Goal: Task Accomplishment & Management: Manage account settings

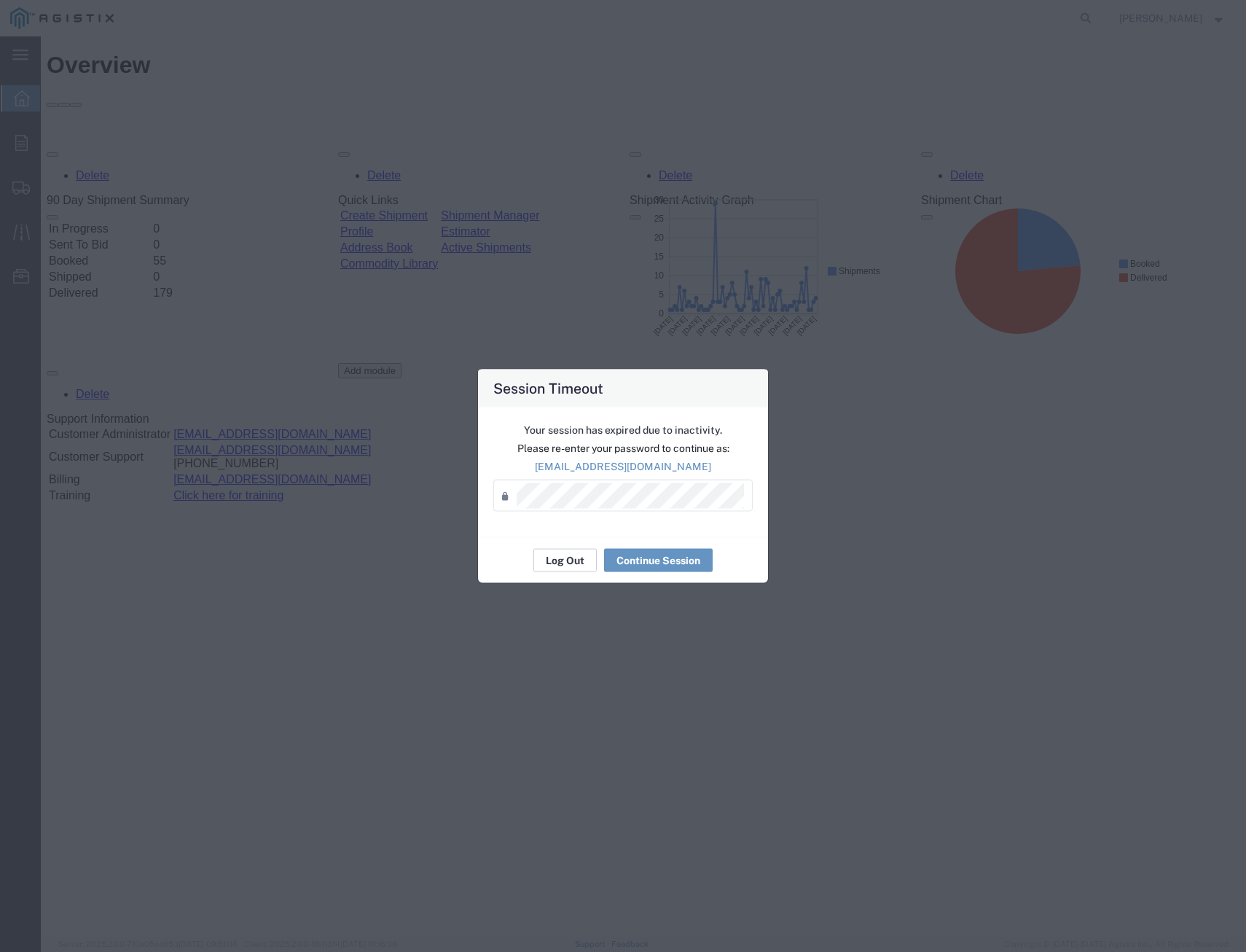
click at [574, 564] on button "Log Out" at bounding box center [565, 561] width 64 height 24
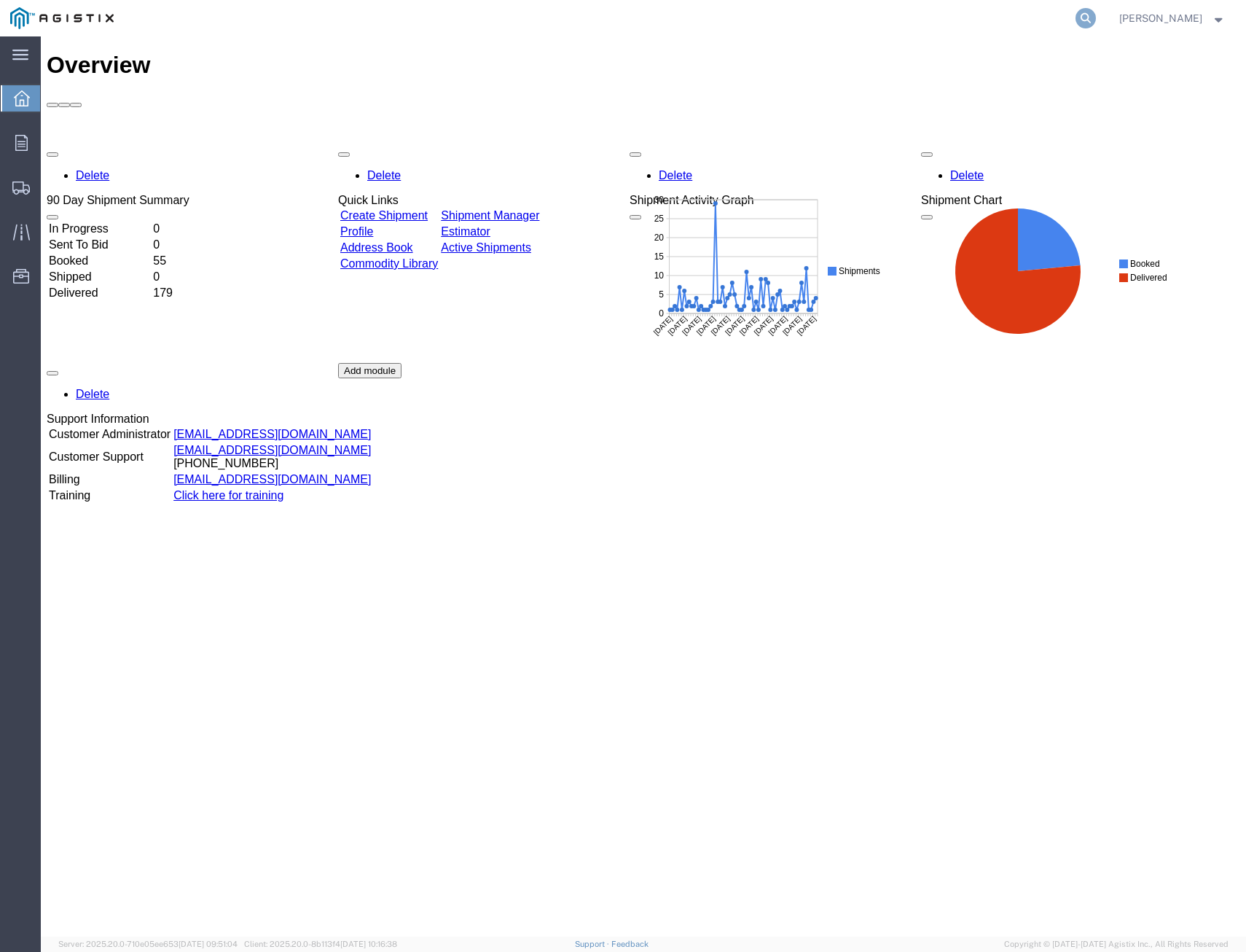
click at [1075, 15] on icon at bounding box center [1085, 18] width 20 height 20
click at [917, 12] on input "search" at bounding box center [854, 18] width 443 height 35
type input "411973"
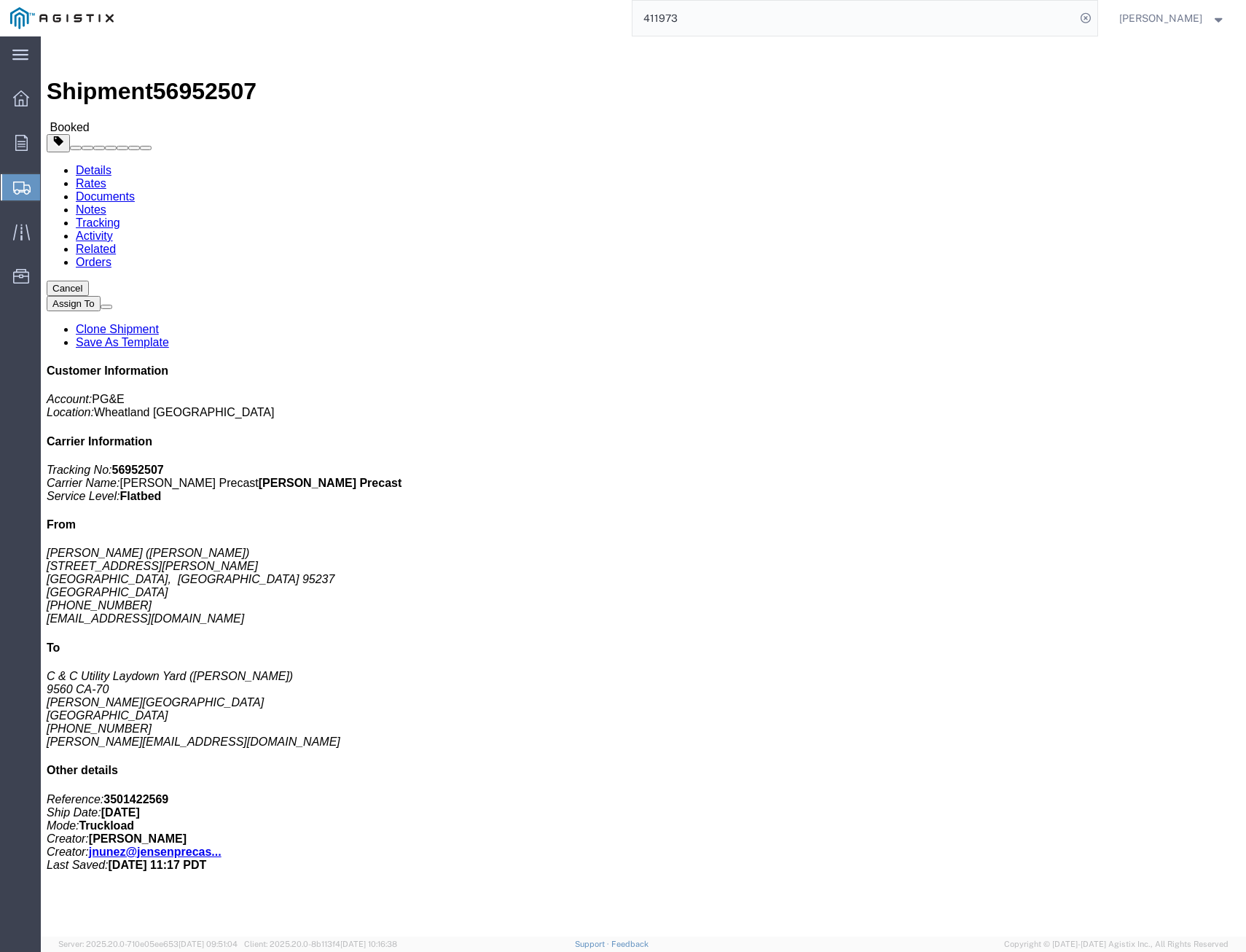
click link "Tracking"
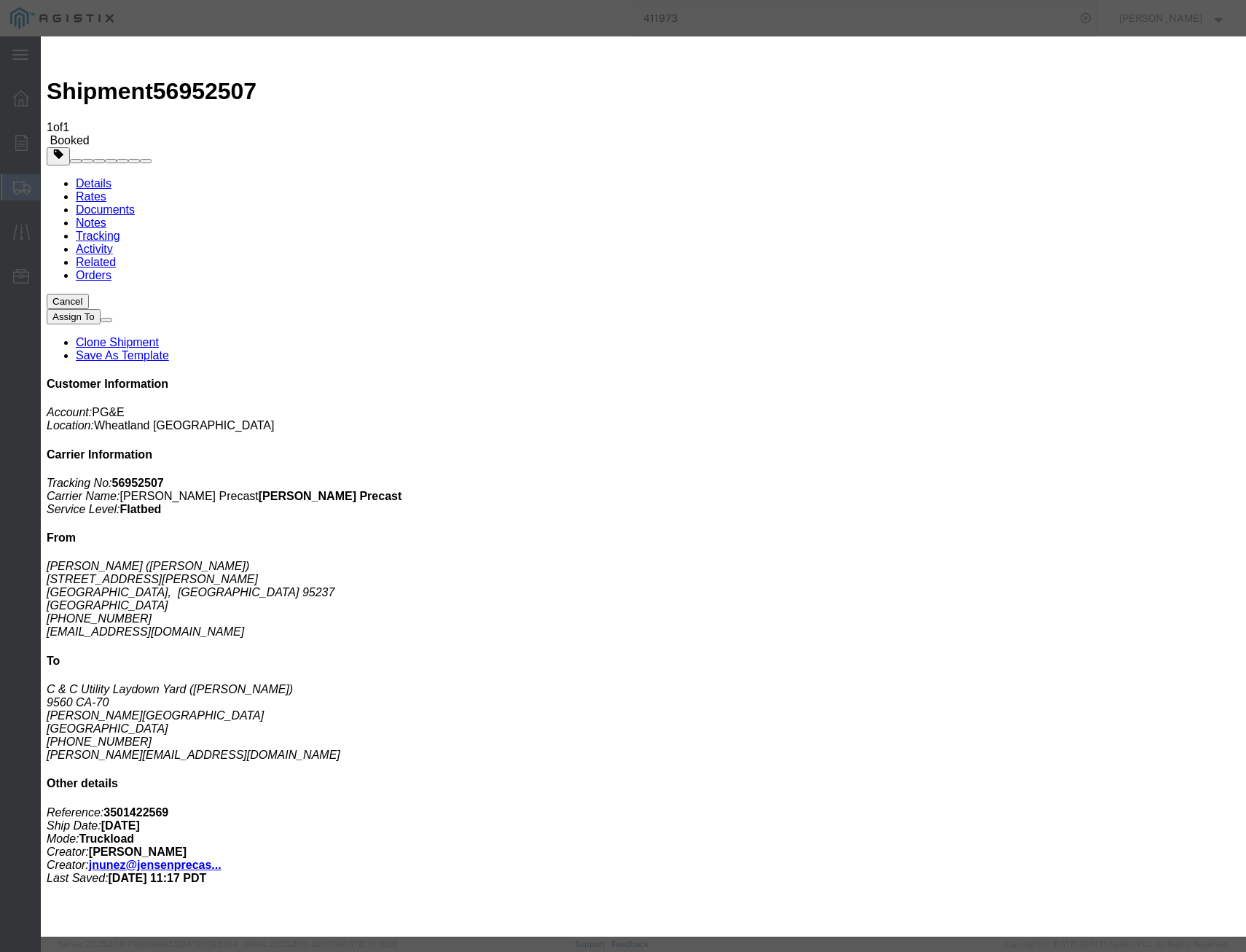
type input "09/30/2025"
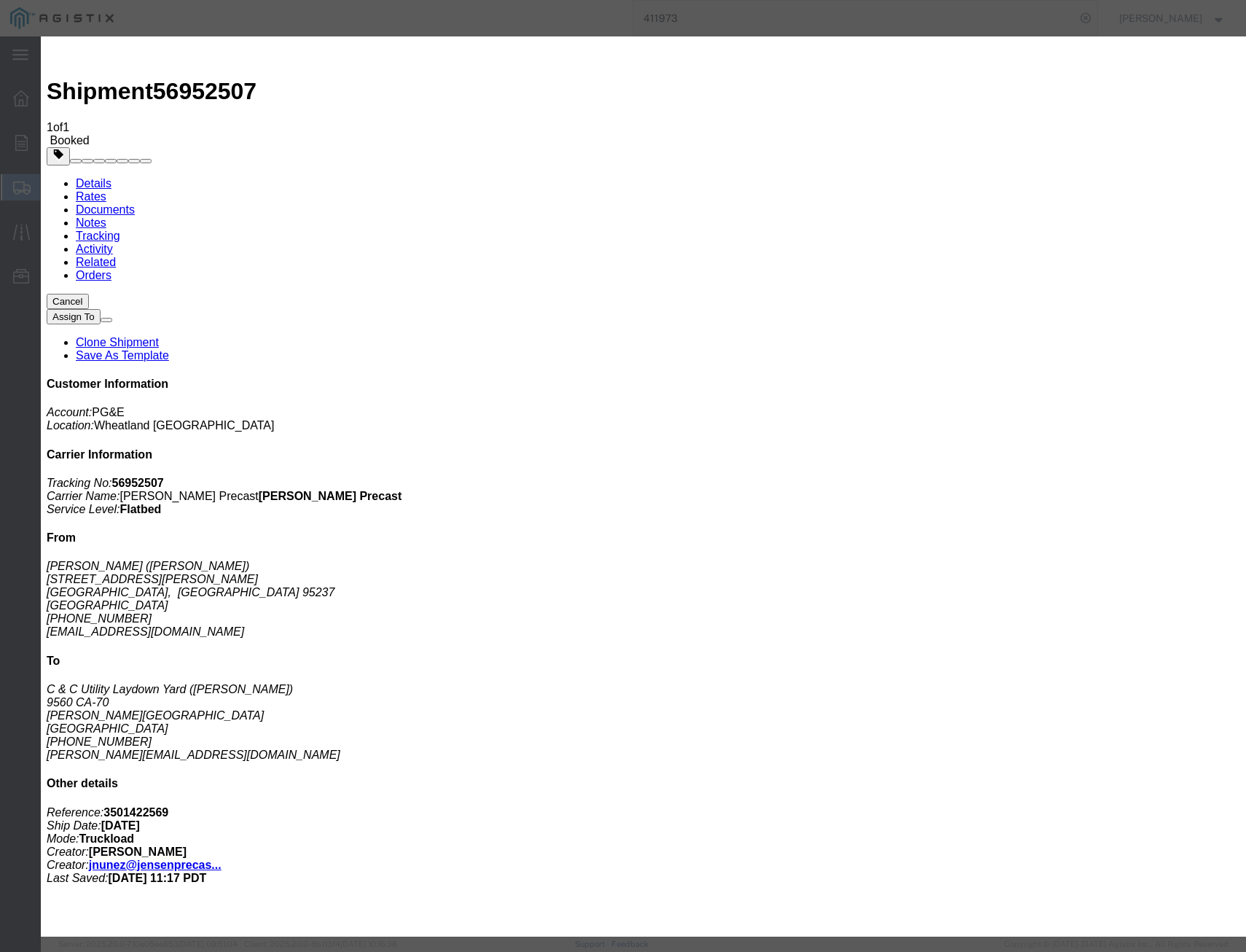
select select "DELIVRED"
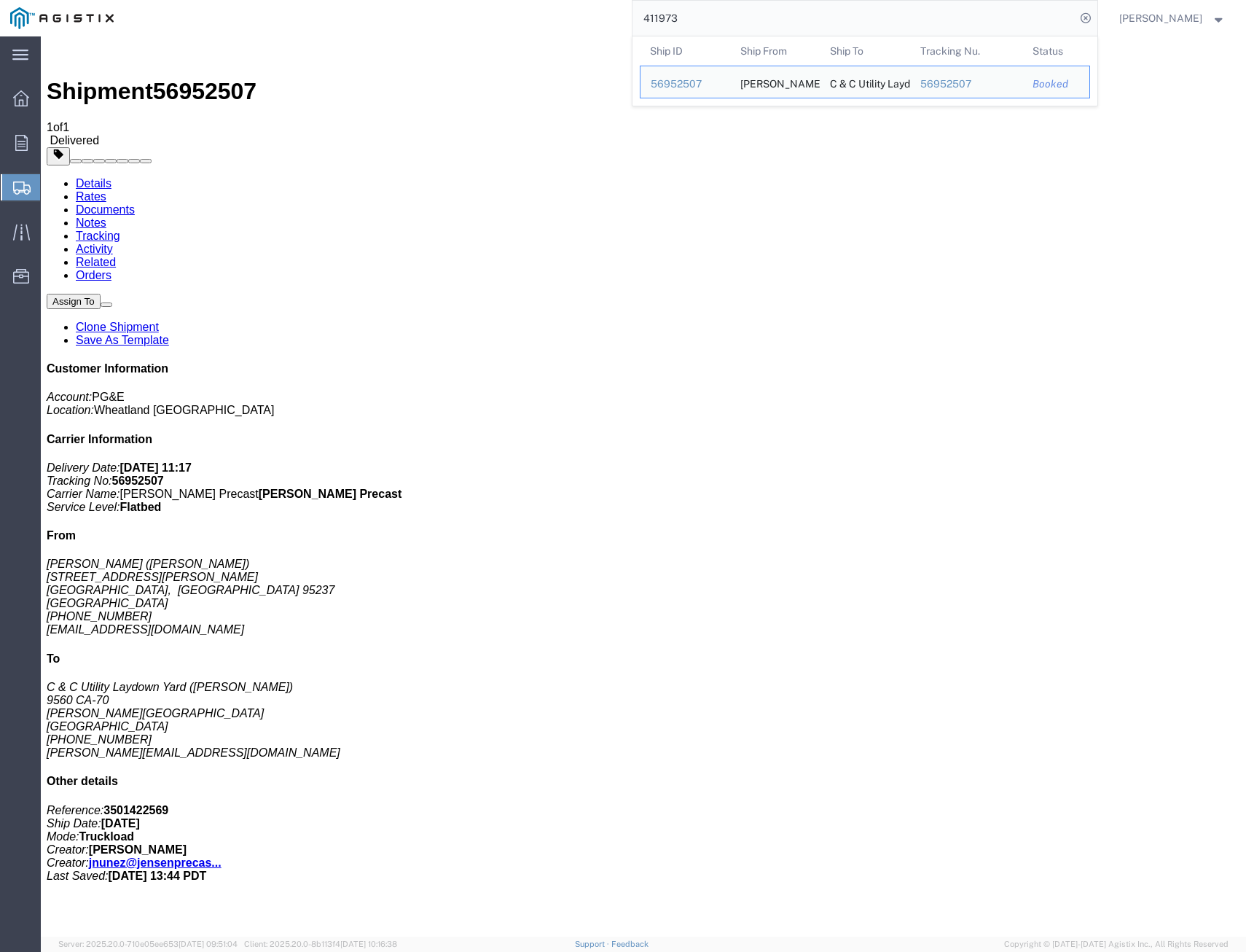
click at [689, 17] on input "411973" at bounding box center [854, 18] width 443 height 35
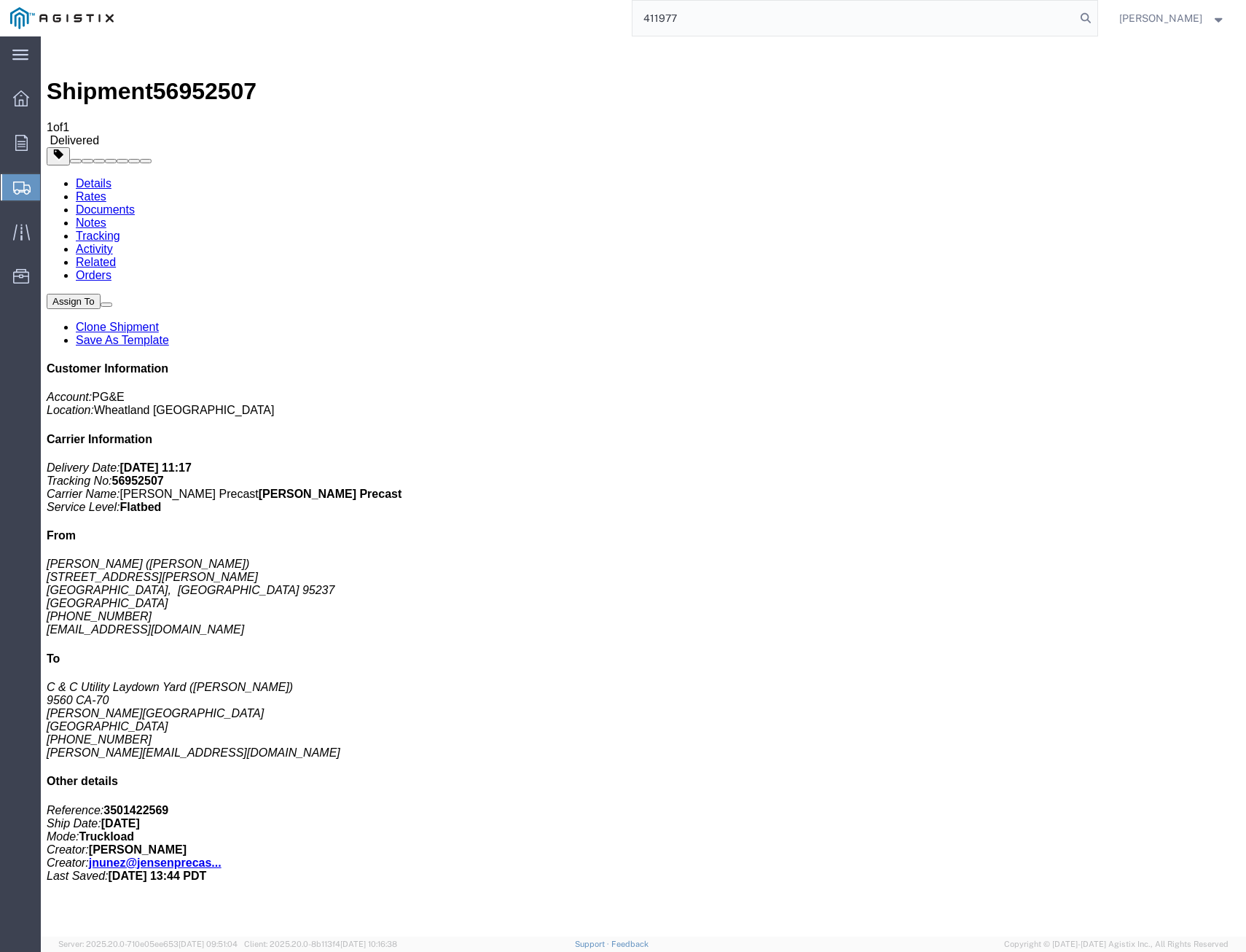
type input "411977"
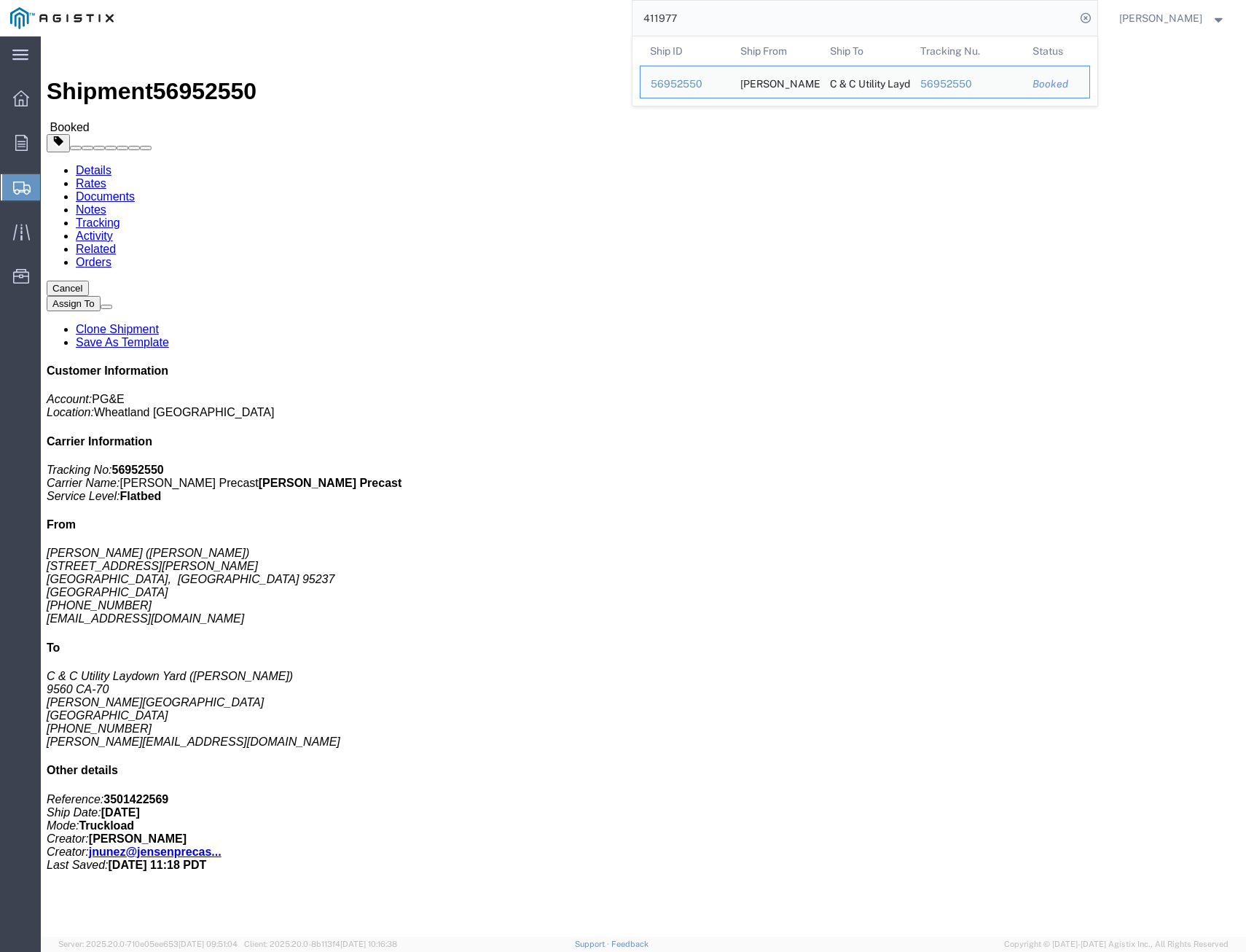
drag, startPoint x: 276, startPoint y: 47, endPoint x: 287, endPoint y: 48, distance: 11.0
click link "Tracking"
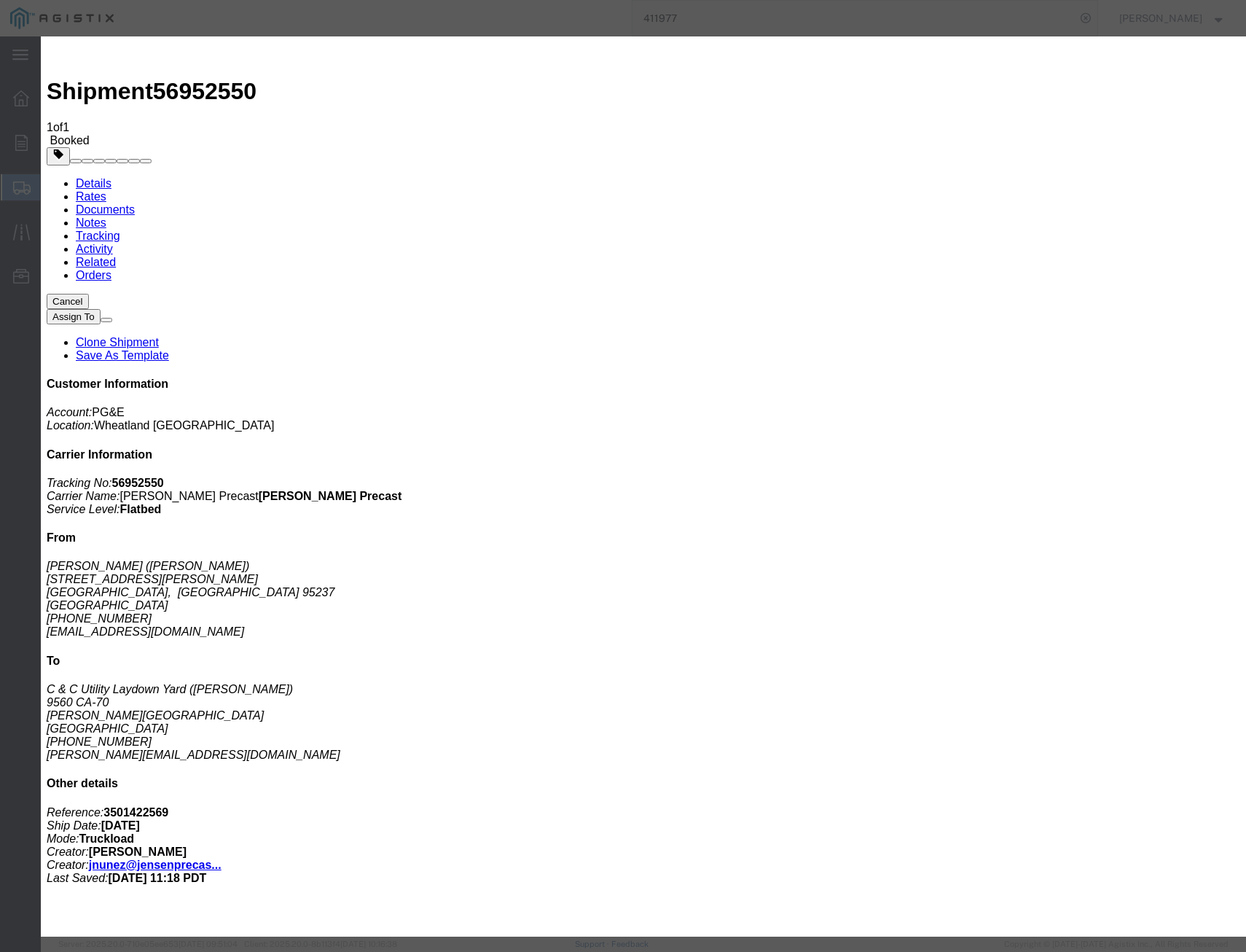
type input "[DATE]"
select select "DELIVRED"
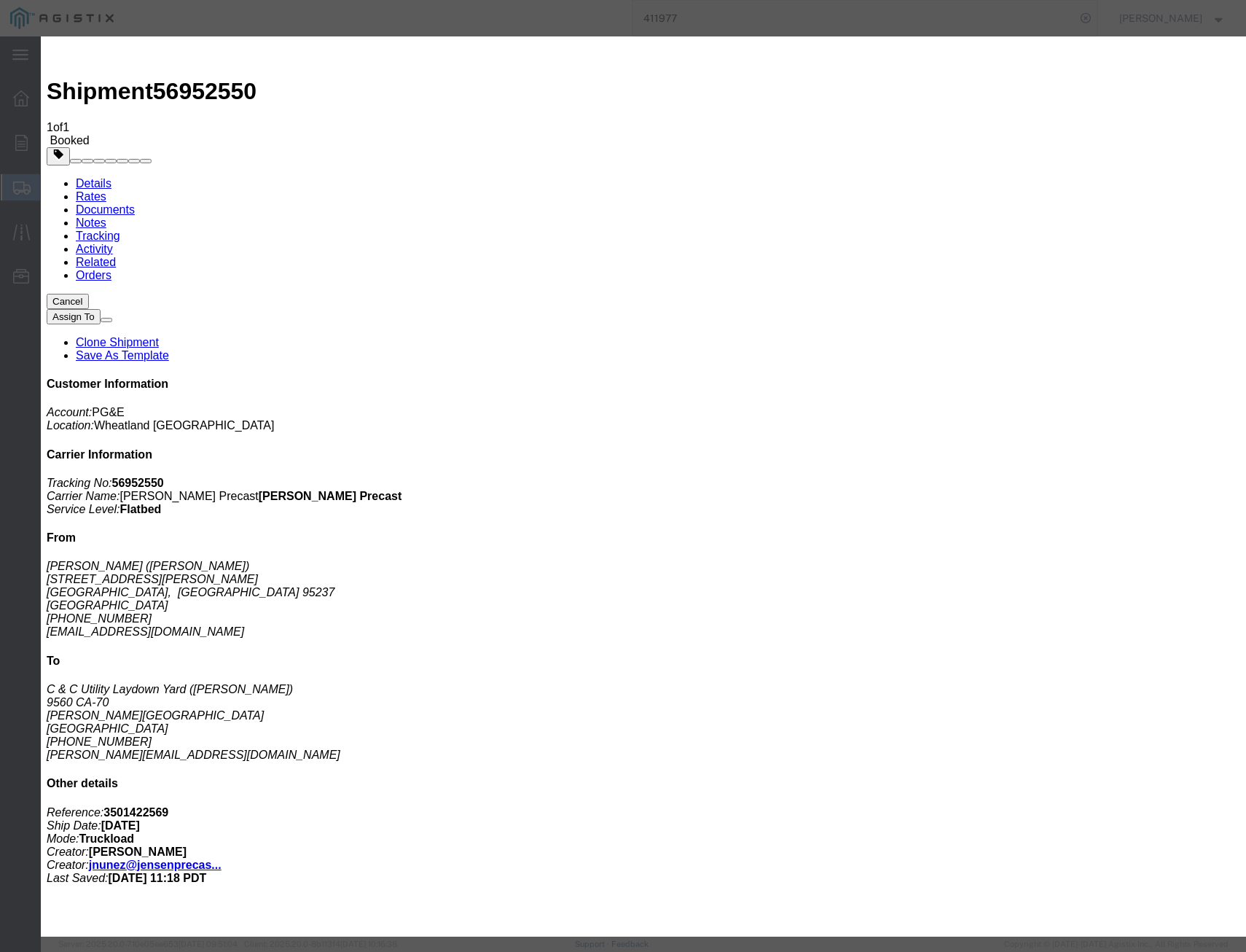
type input "09/30/2025"
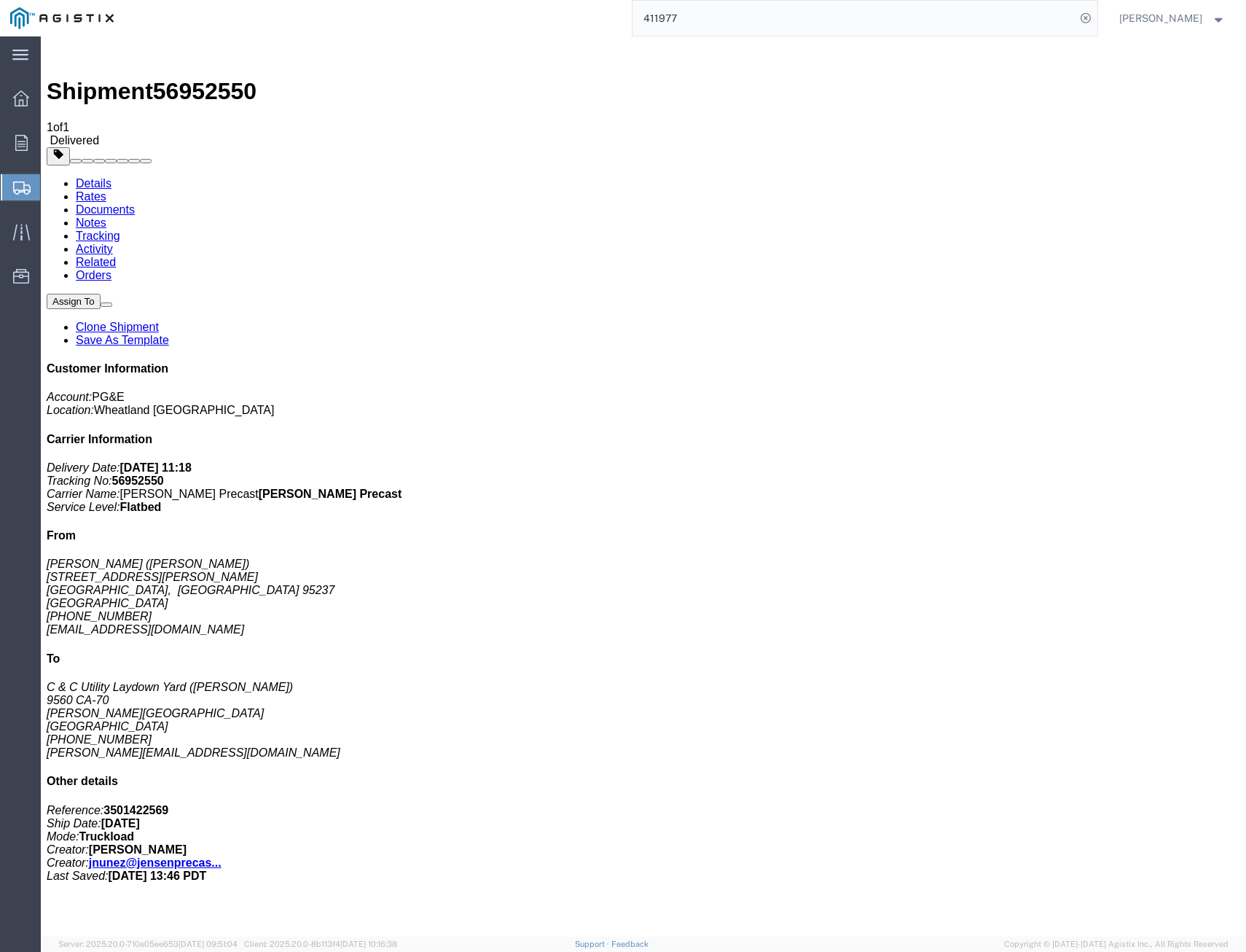
drag, startPoint x: 837, startPoint y: 609, endPoint x: 843, endPoint y: 604, distance: 7.8
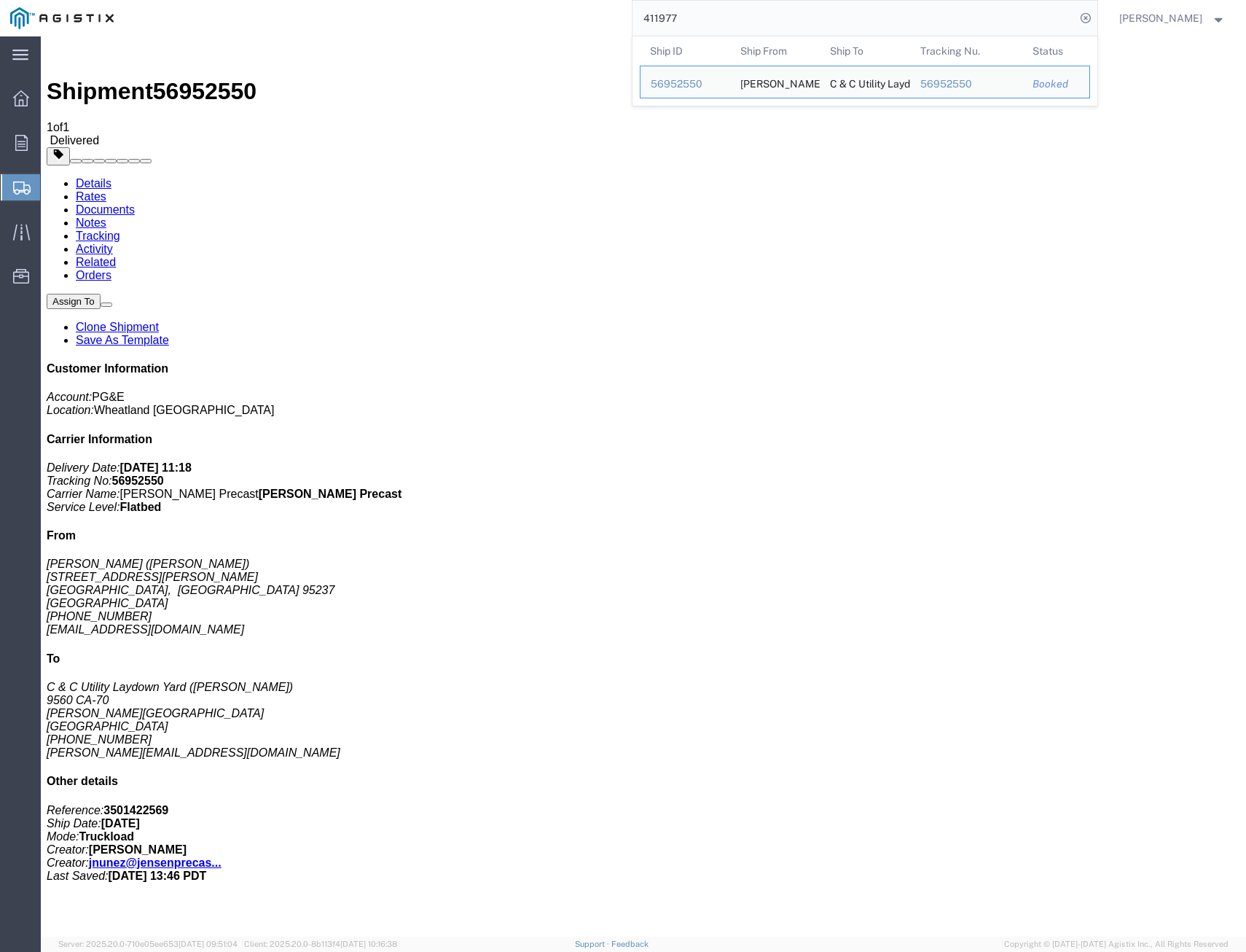
drag, startPoint x: 709, startPoint y: 19, endPoint x: 437, endPoint y: -32, distance: 276.7
click at [437, 0] on html "main_menu Created with Sketch. Collapse Menu Overview Orders Shipments Shipment…" at bounding box center [623, 476] width 1246 height 952
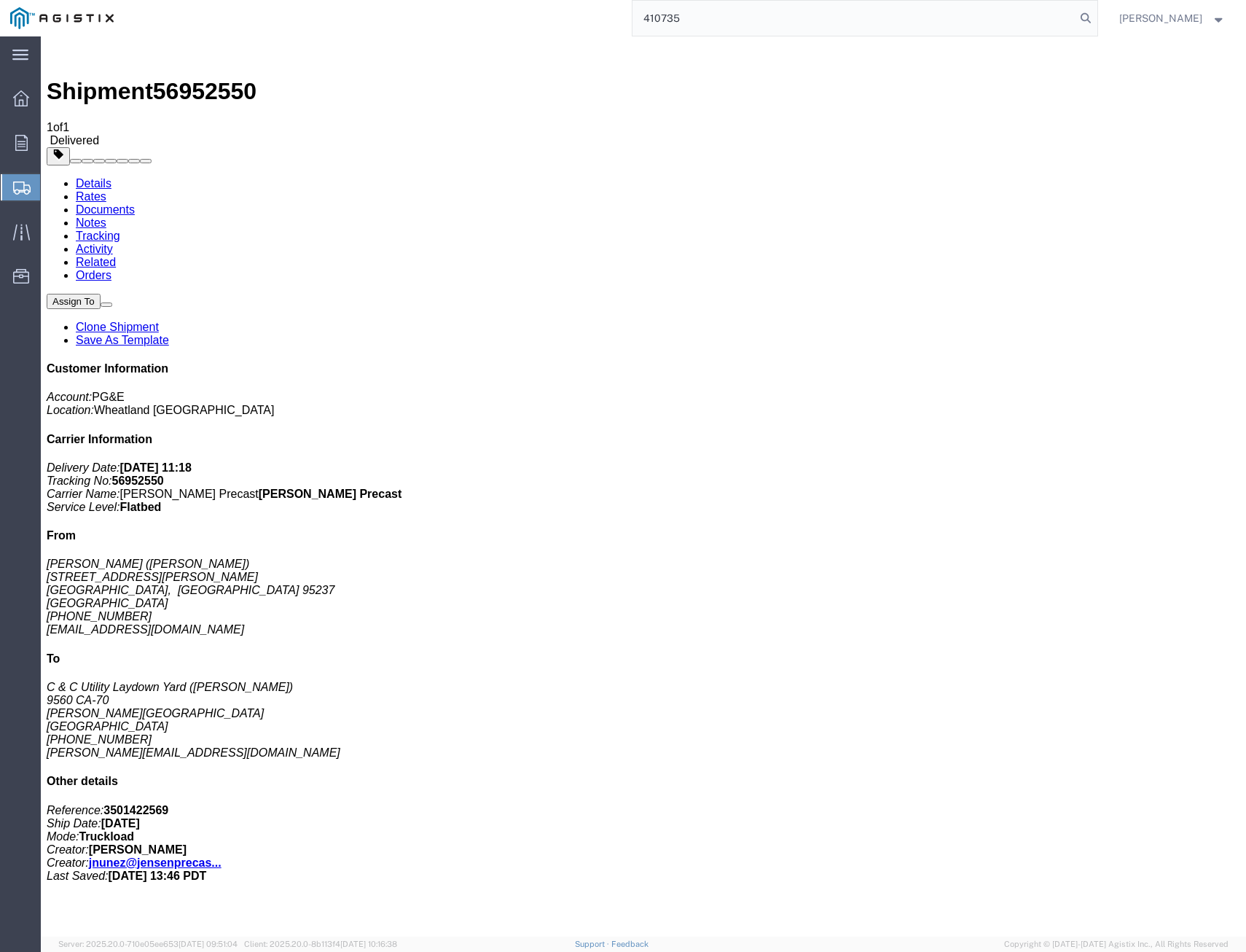
type input "410735"
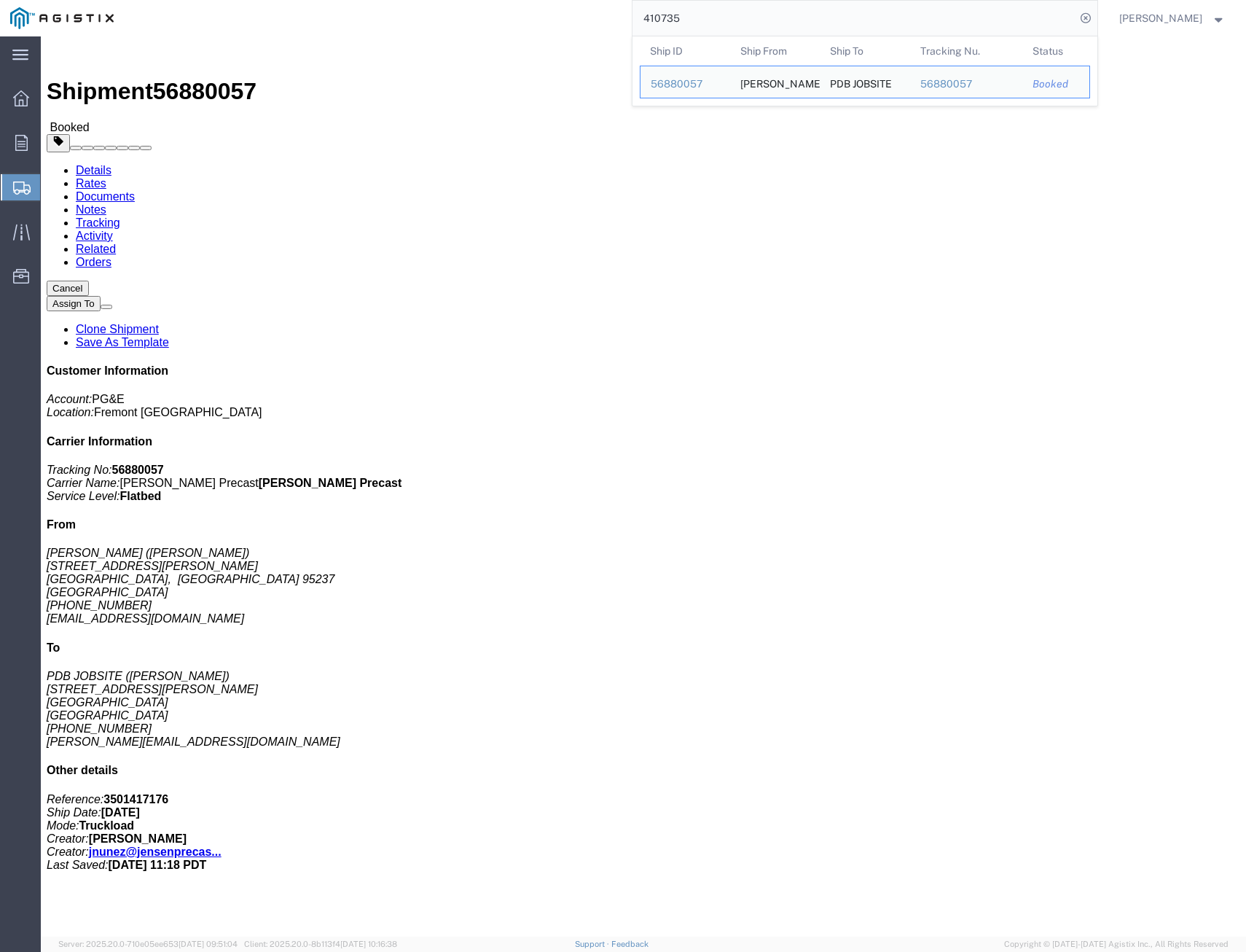
drag, startPoint x: 812, startPoint y: 309, endPoint x: 806, endPoint y: 294, distance: 16.2
click div "Leg 1 - Truckload Vehicle 1: Flat Bed Number of trucks: 1"
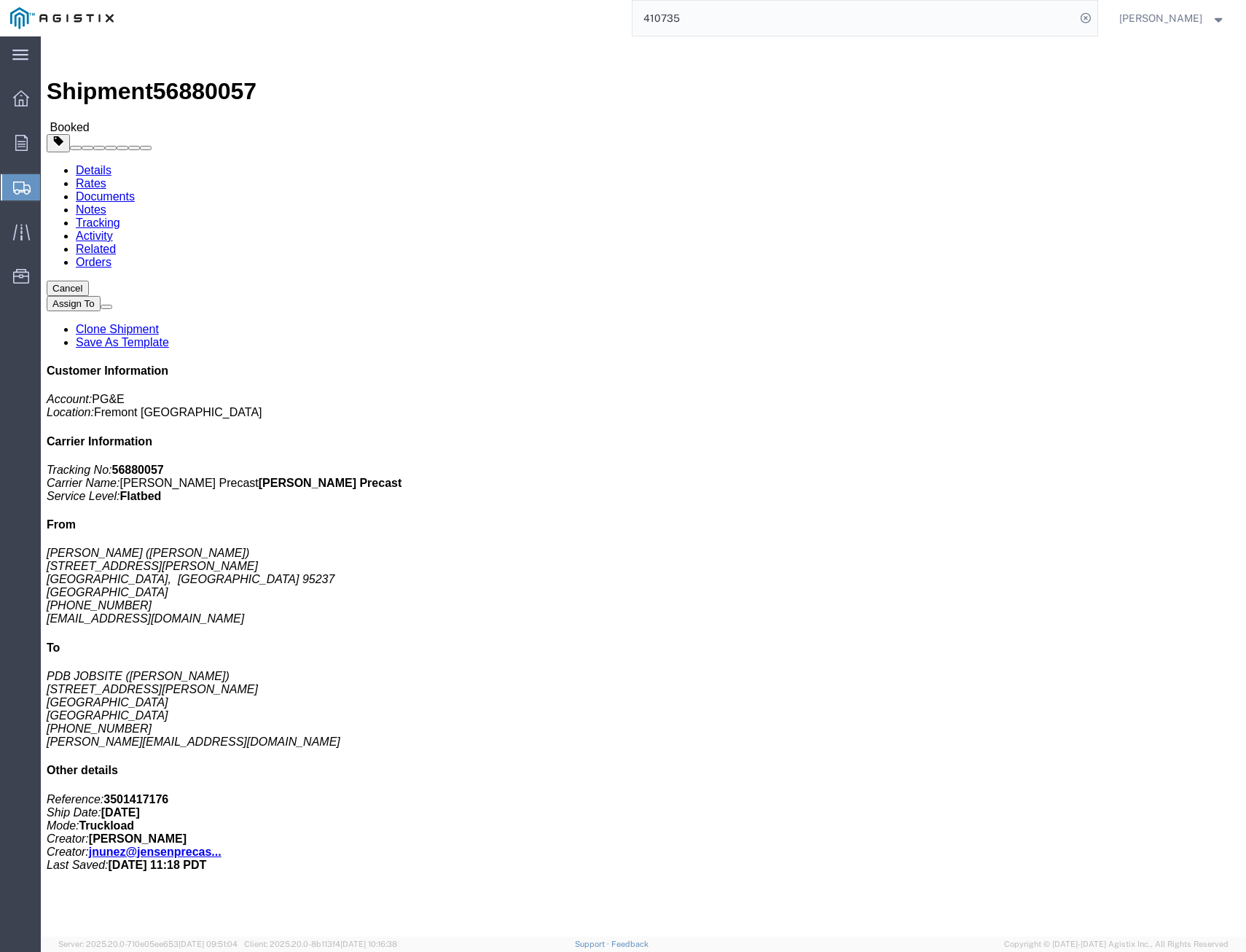
click link "Tracking"
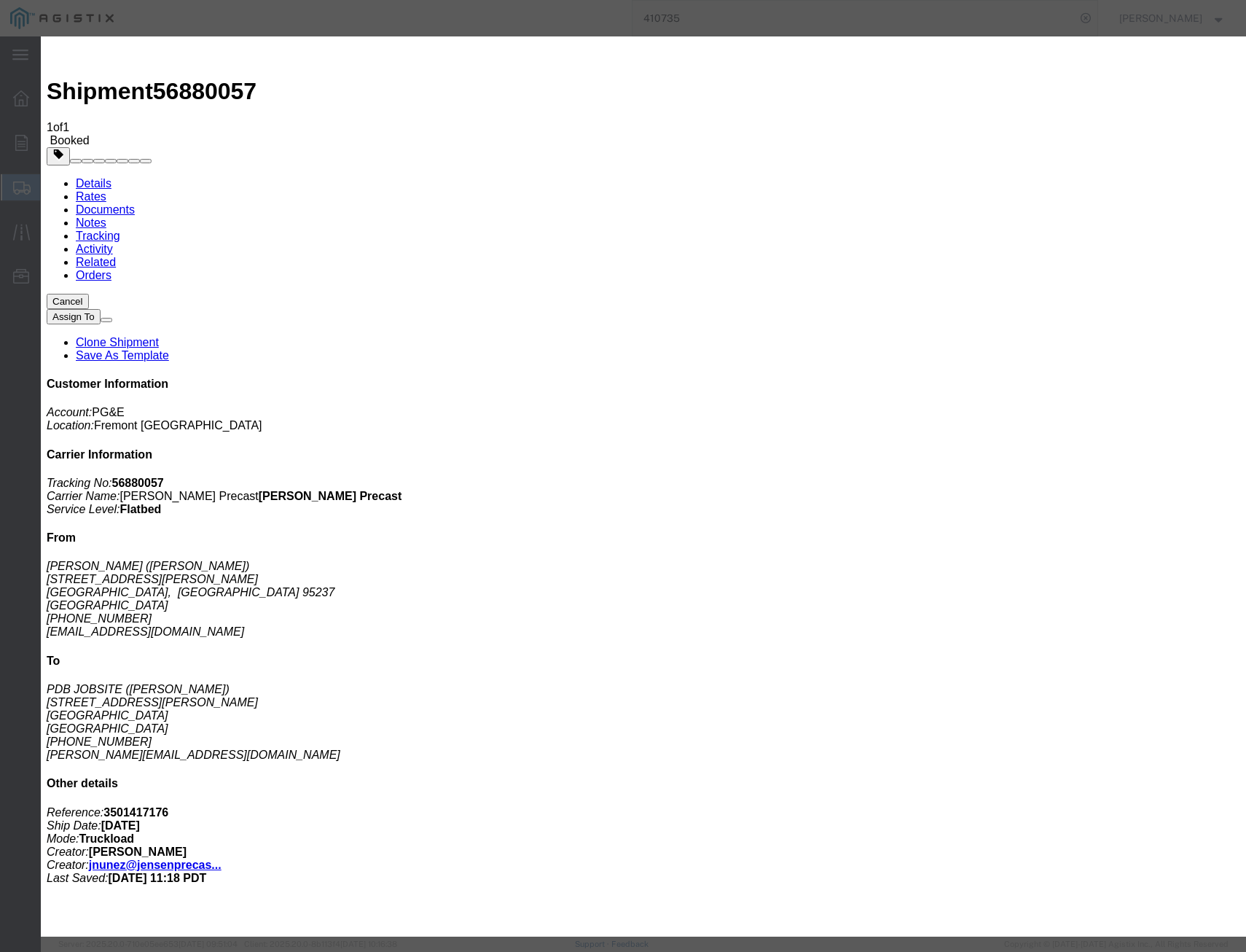
type input "09/30/2025"
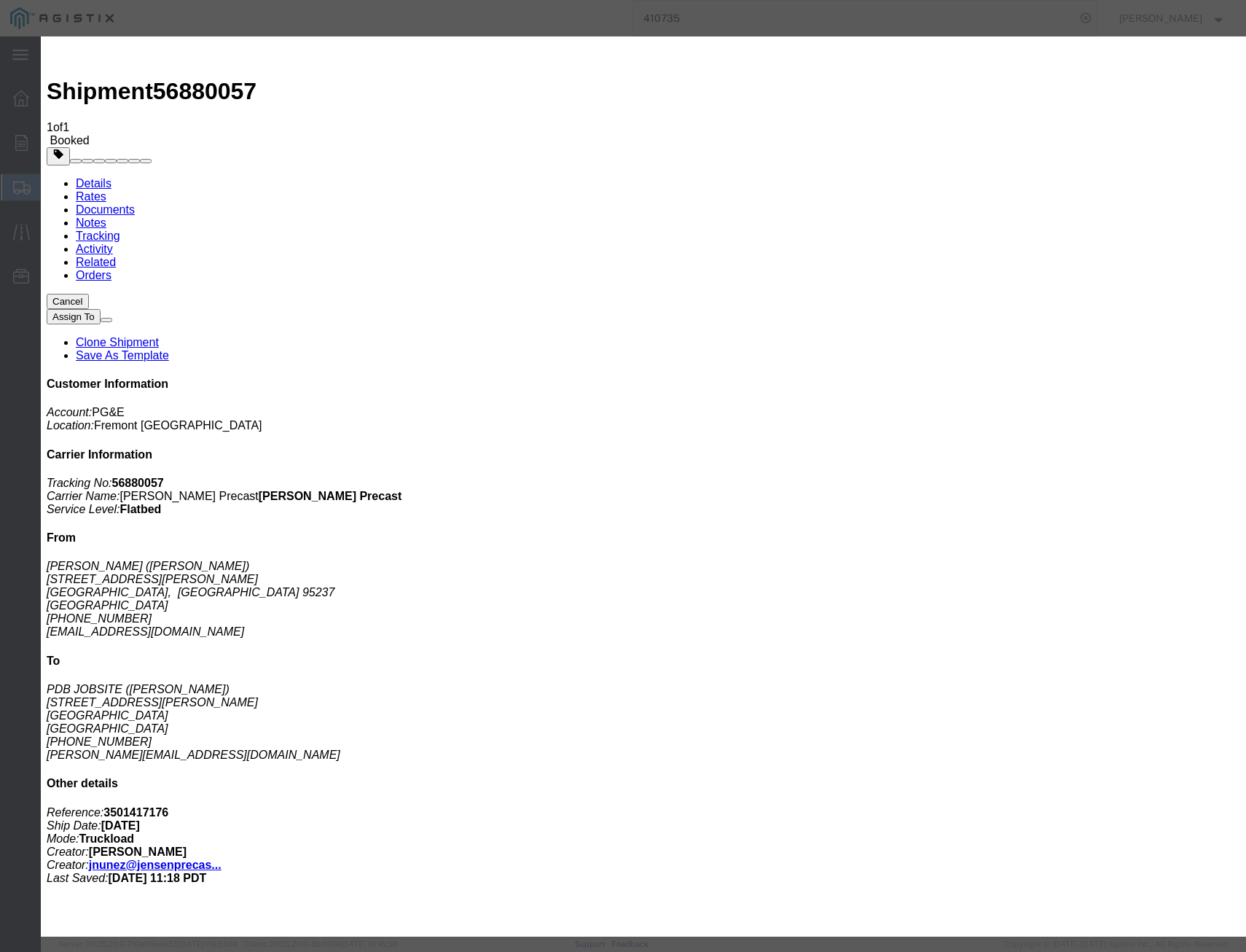
select select "DELIVRED"
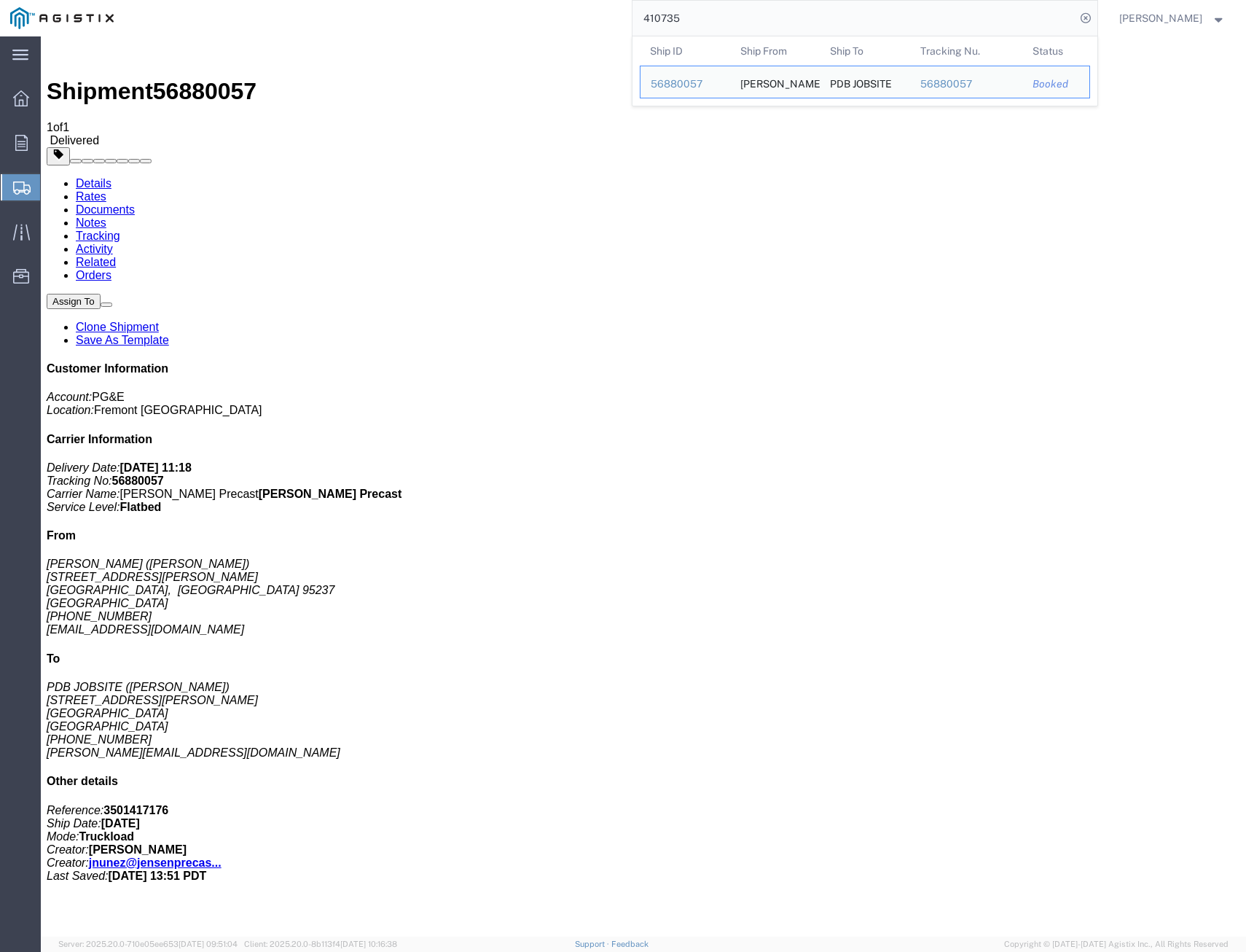
click at [961, 28] on input "410735" at bounding box center [854, 18] width 443 height 35
drag, startPoint x: 770, startPoint y: 28, endPoint x: 494, endPoint y: 12, distance: 276.5
click at [522, 19] on div "410735 Ship ID Ship From Ship To Tracking Nu. Status Ship ID 56880057 Ship From…" at bounding box center [611, 18] width 974 height 36
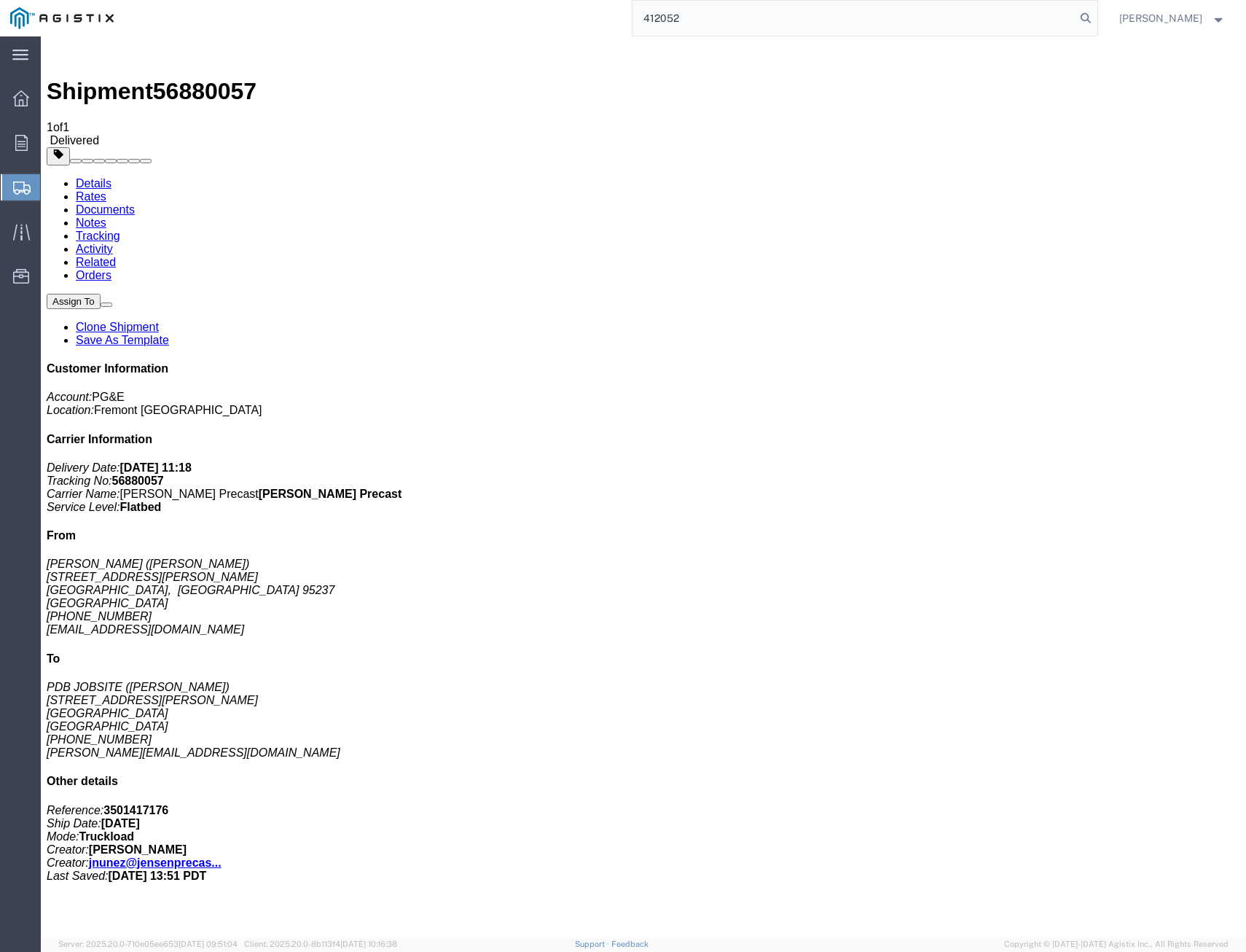
type input "412052"
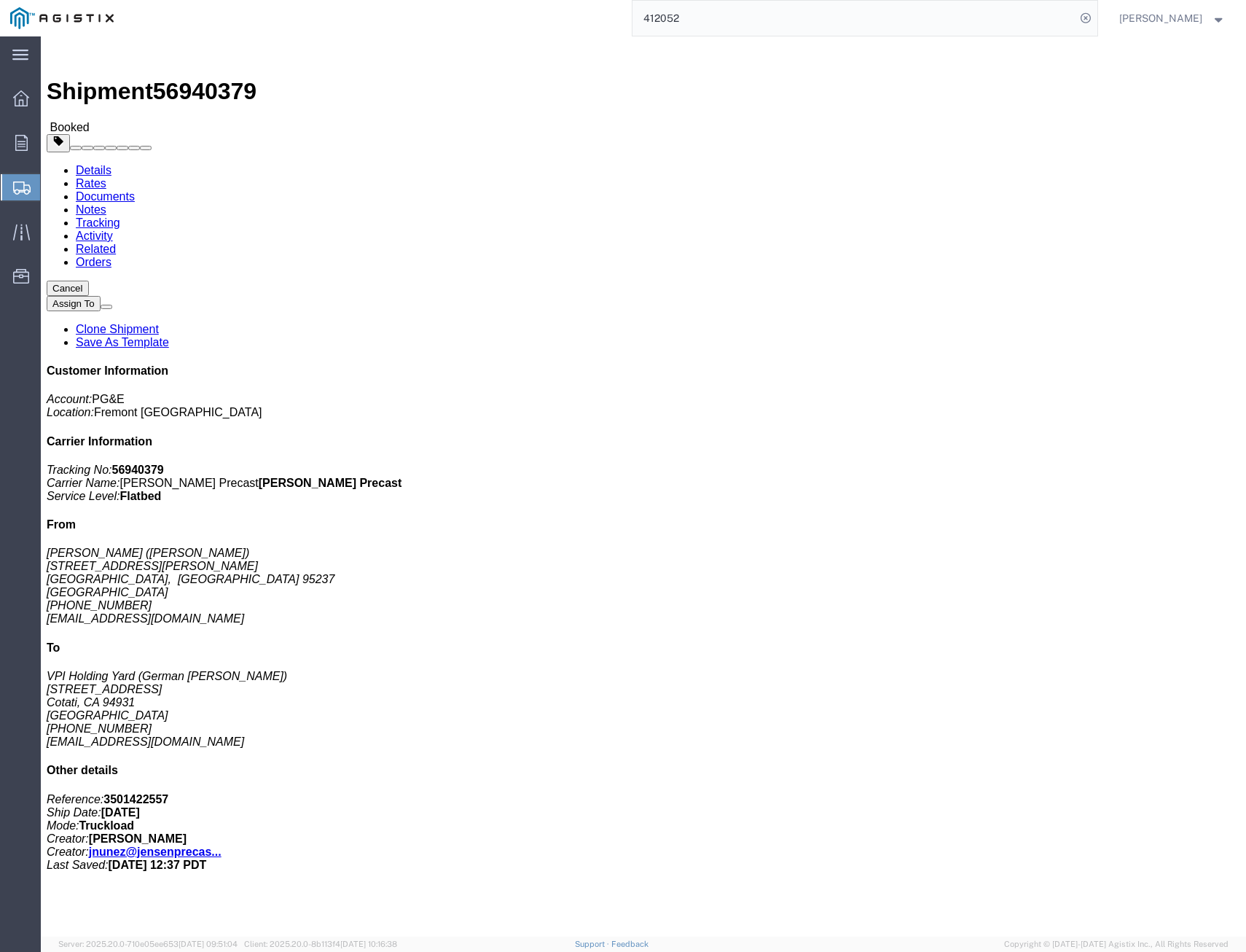
click link "Tracking"
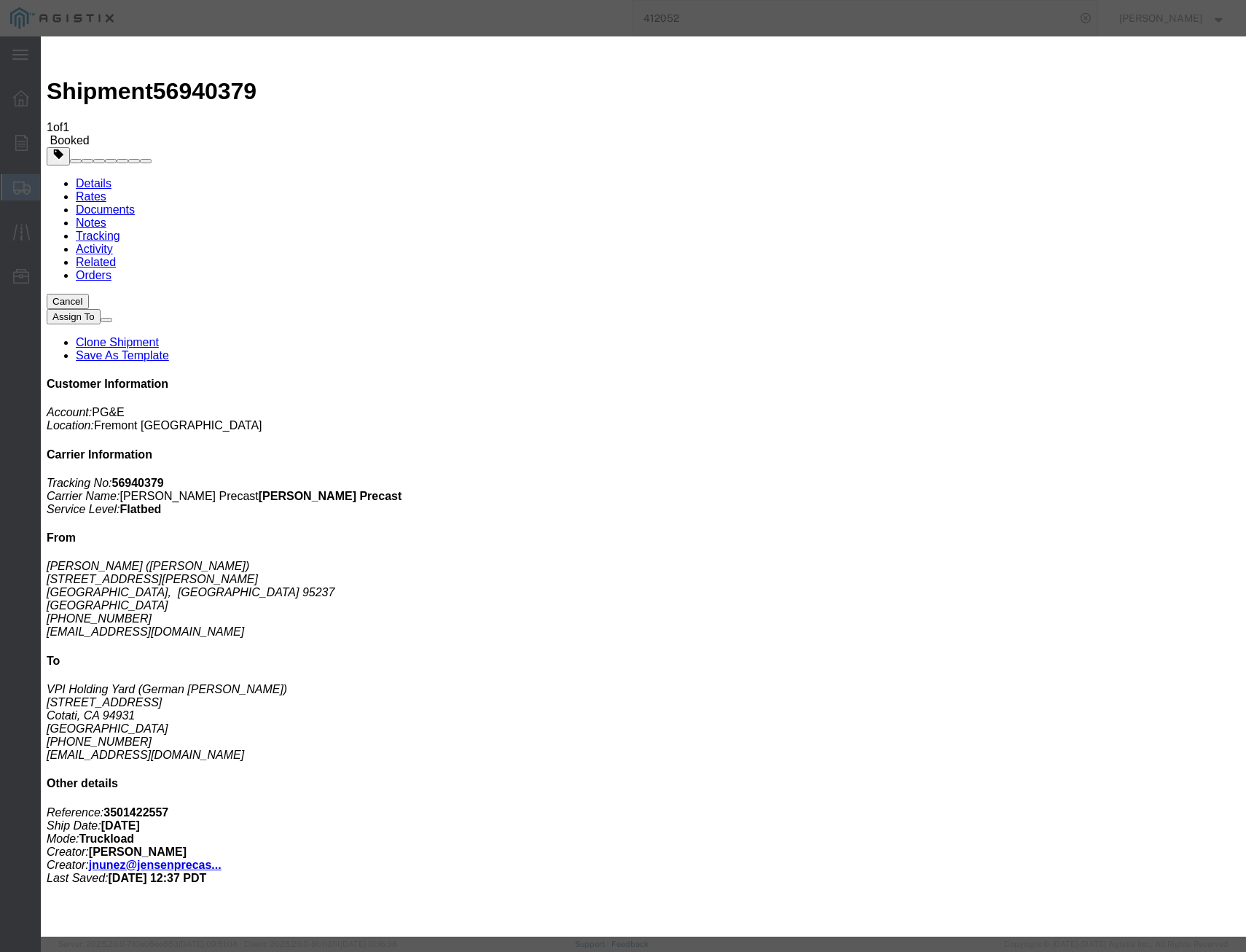
drag, startPoint x: 407, startPoint y: 344, endPoint x: 439, endPoint y: 206, distance: 141.7
type input "09/30/2025"
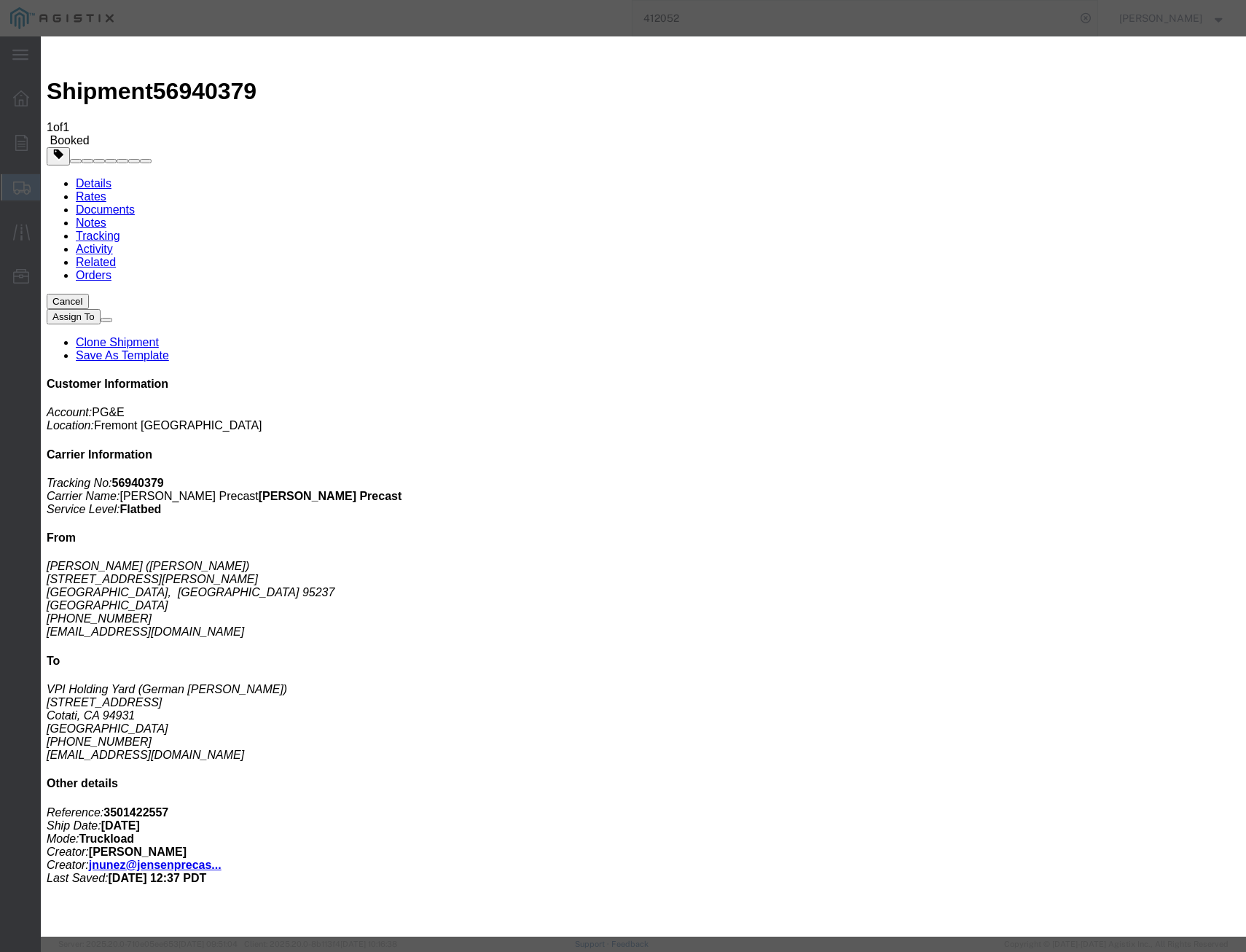
select select "DELIVRED"
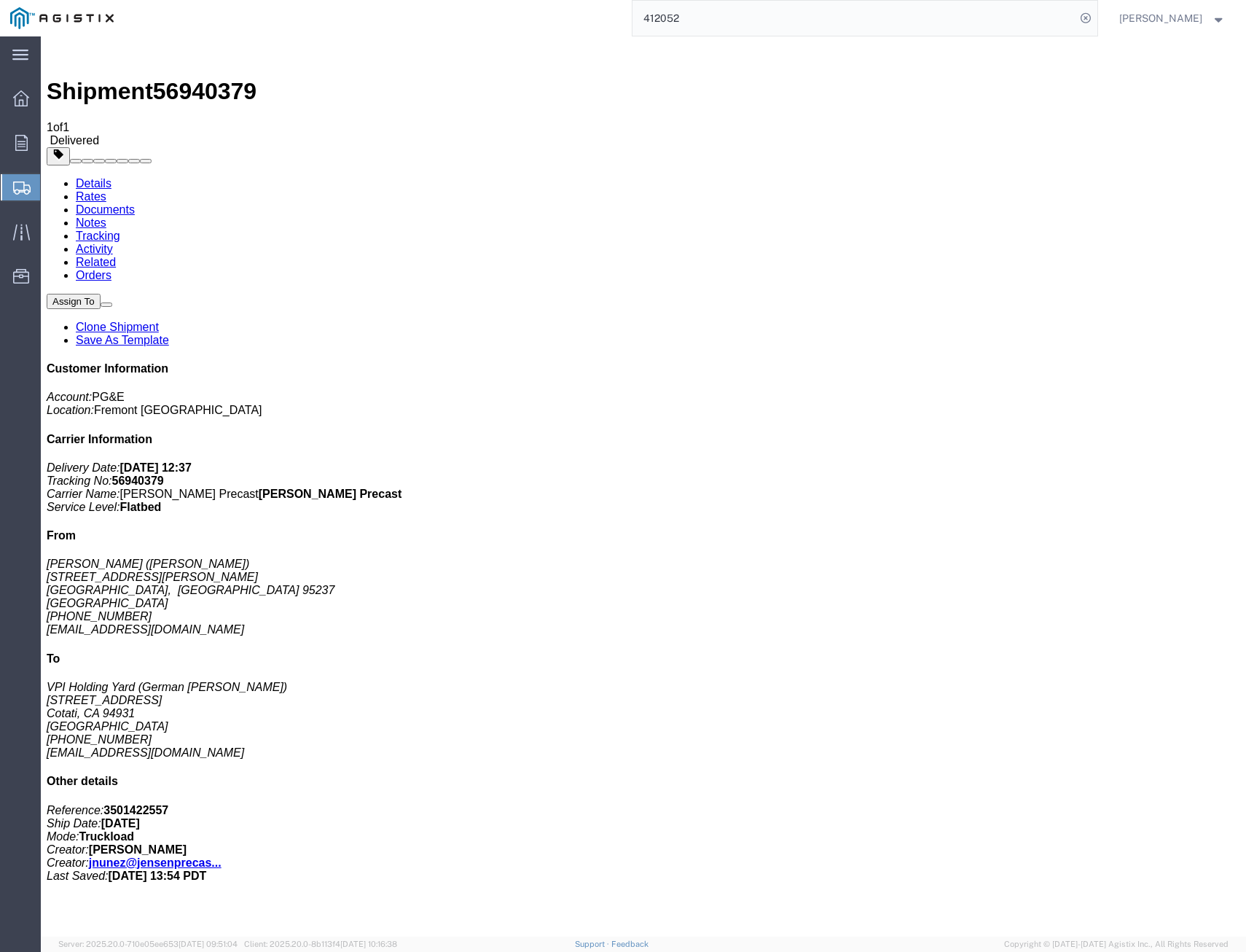
drag, startPoint x: 589, startPoint y: 15, endPoint x: 553, endPoint y: 14, distance: 36.0
click at [572, 14] on div "412052" at bounding box center [611, 18] width 974 height 36
type input "410732"
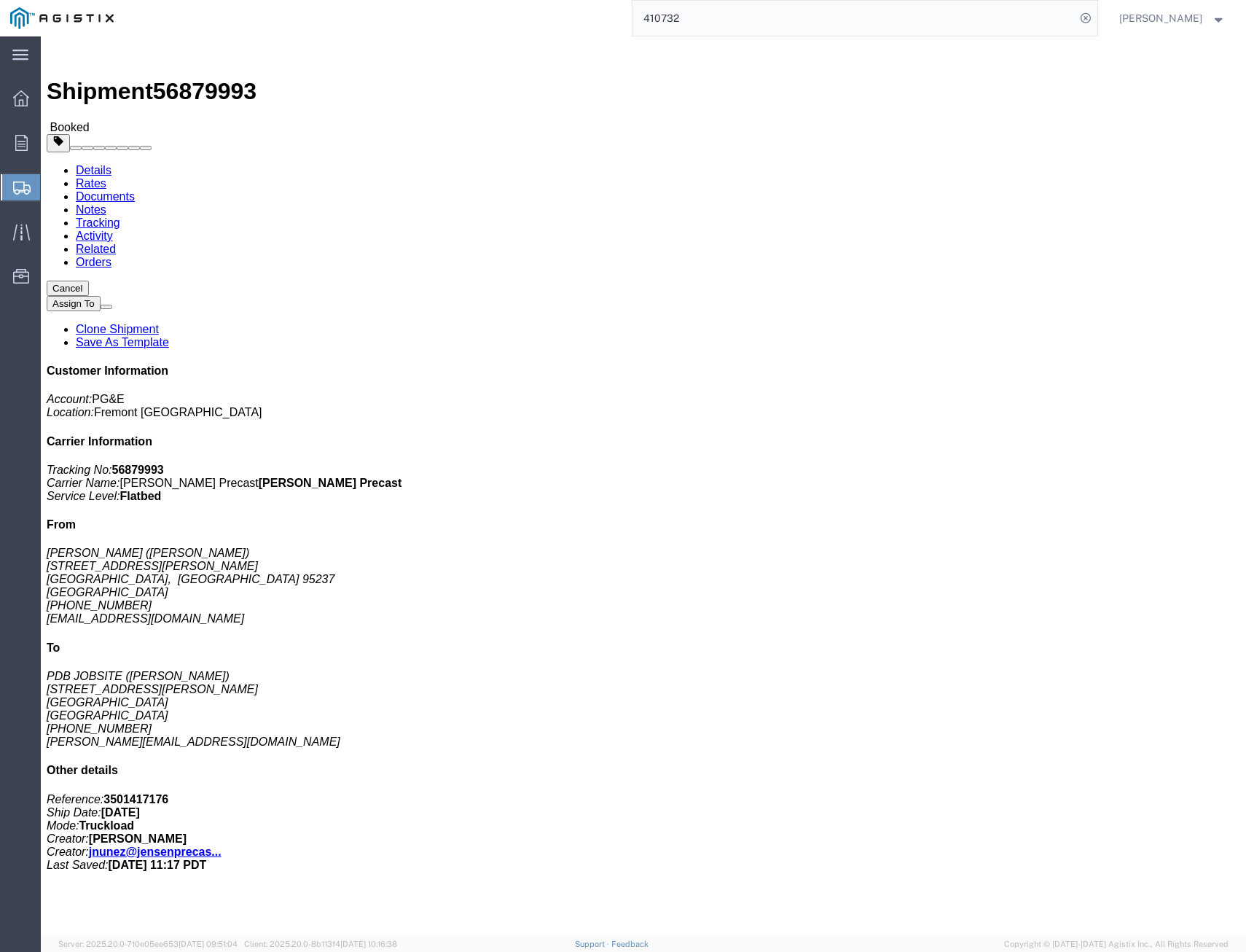
click link "Tracking"
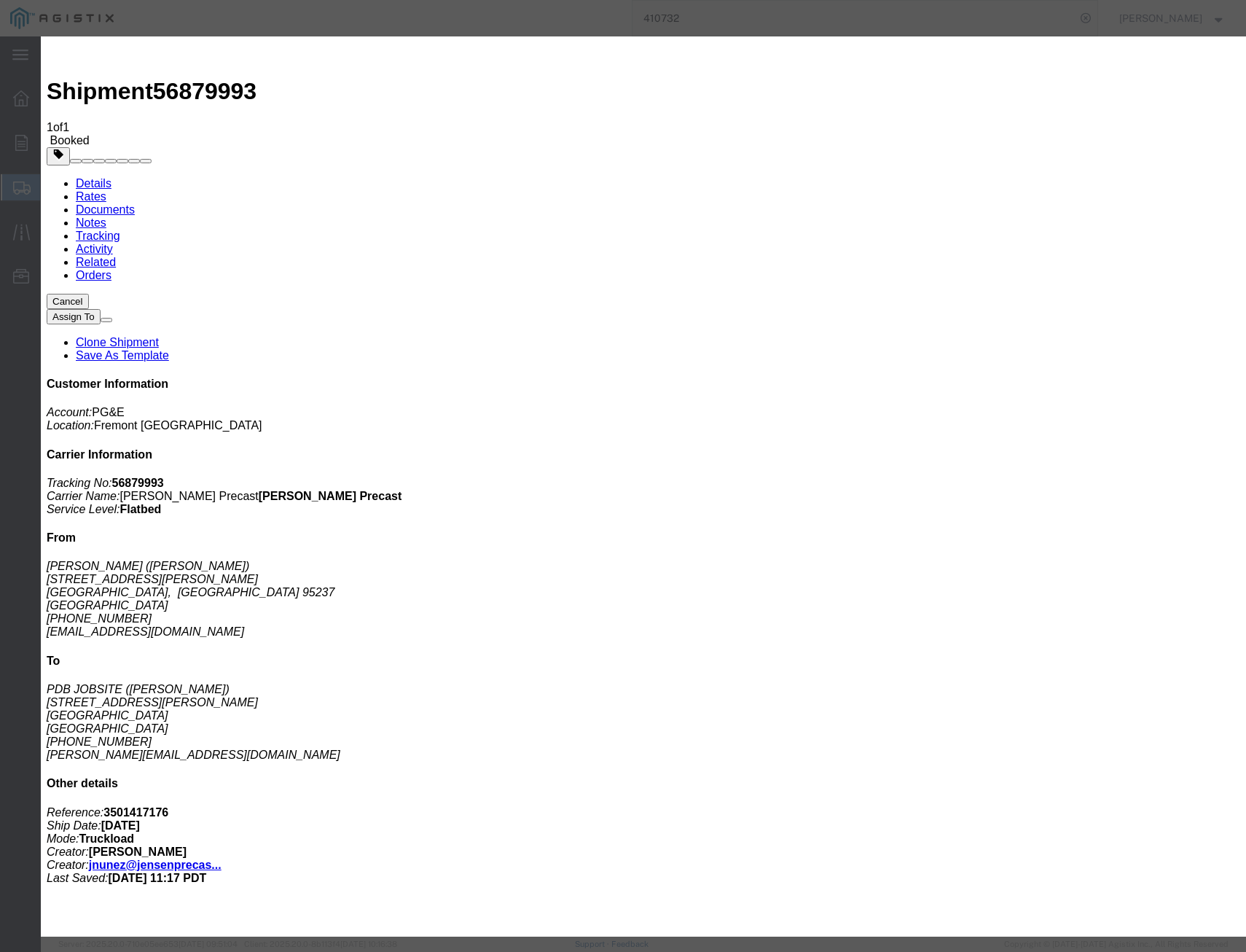
type input "09/30/2025"
select select "DELIVRED"
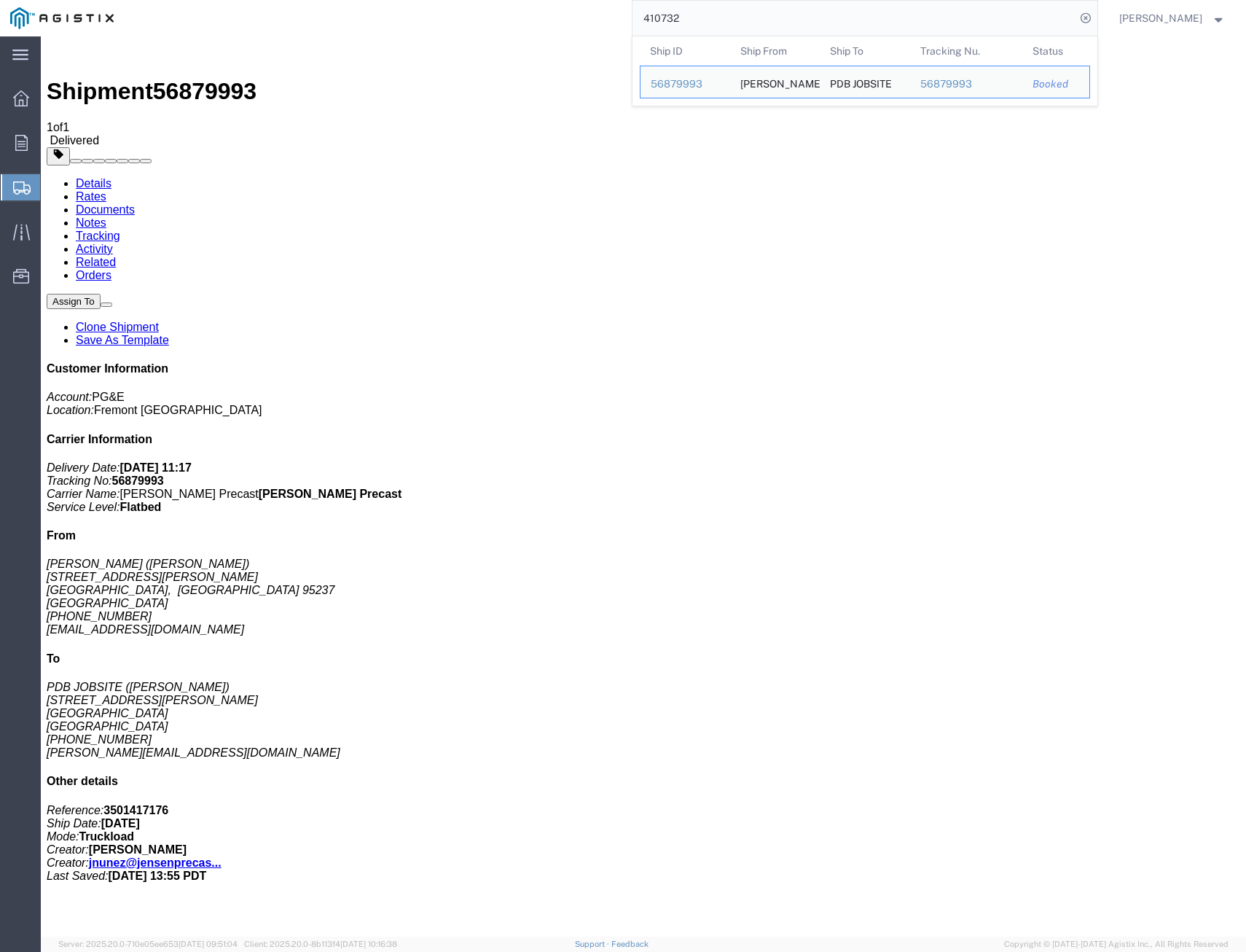
drag, startPoint x: 674, startPoint y: 5, endPoint x: 559, endPoint y: -11, distance: 116.1
click at [559, 0] on html "main_menu Created with Sketch. Collapse Menu Overview Orders Shipments Shipment…" at bounding box center [623, 476] width 1246 height 952
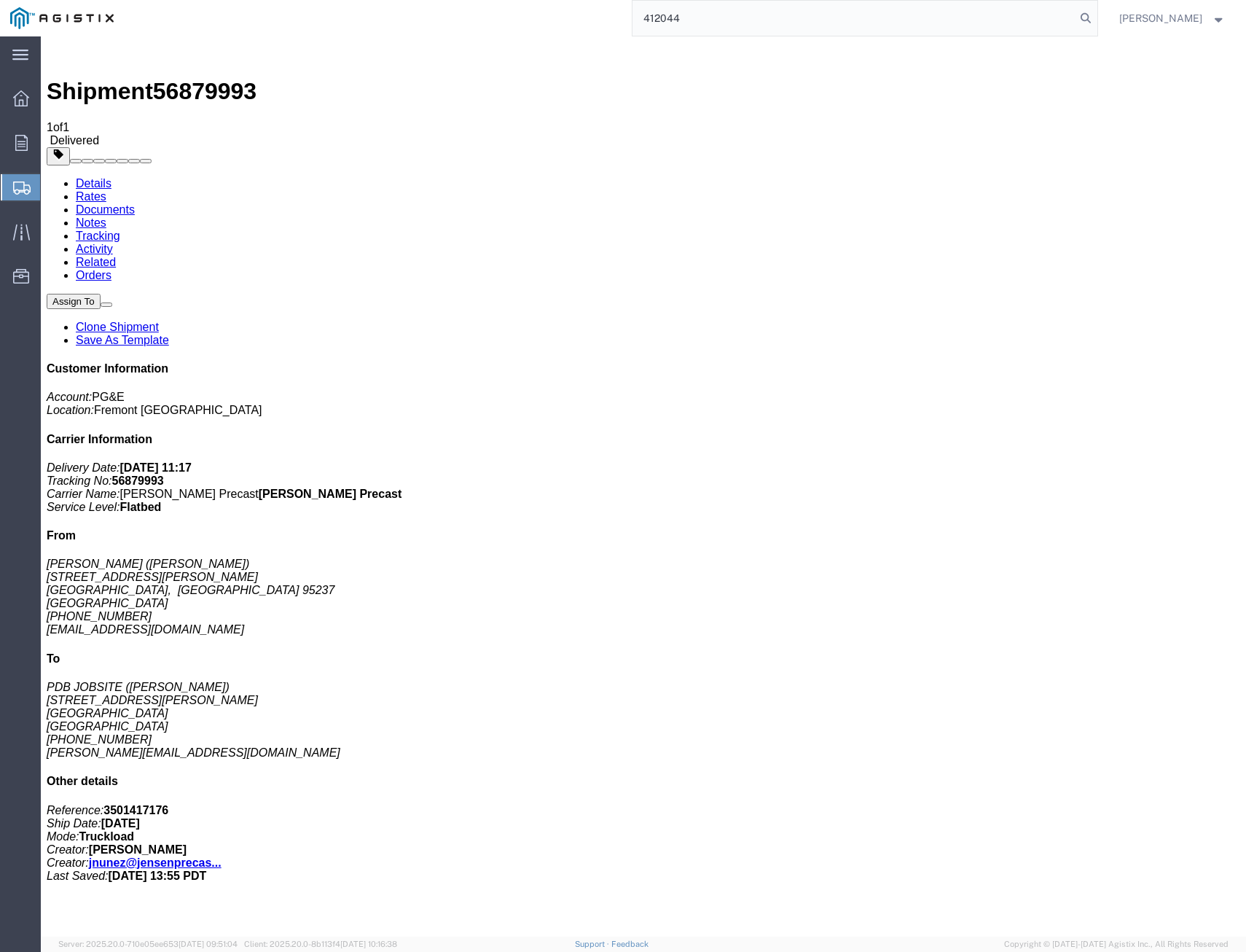
type input "412044"
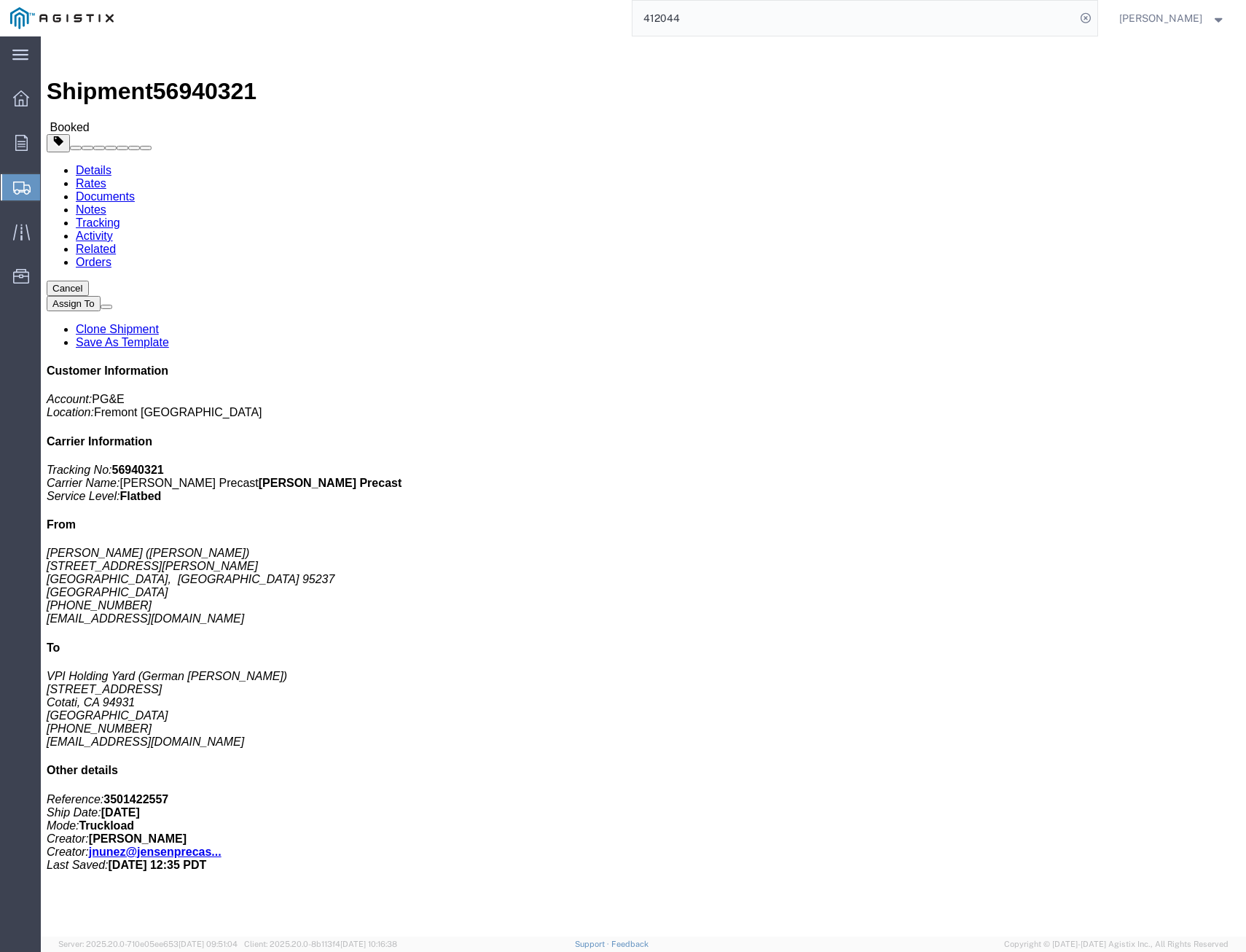
click link "Activity"
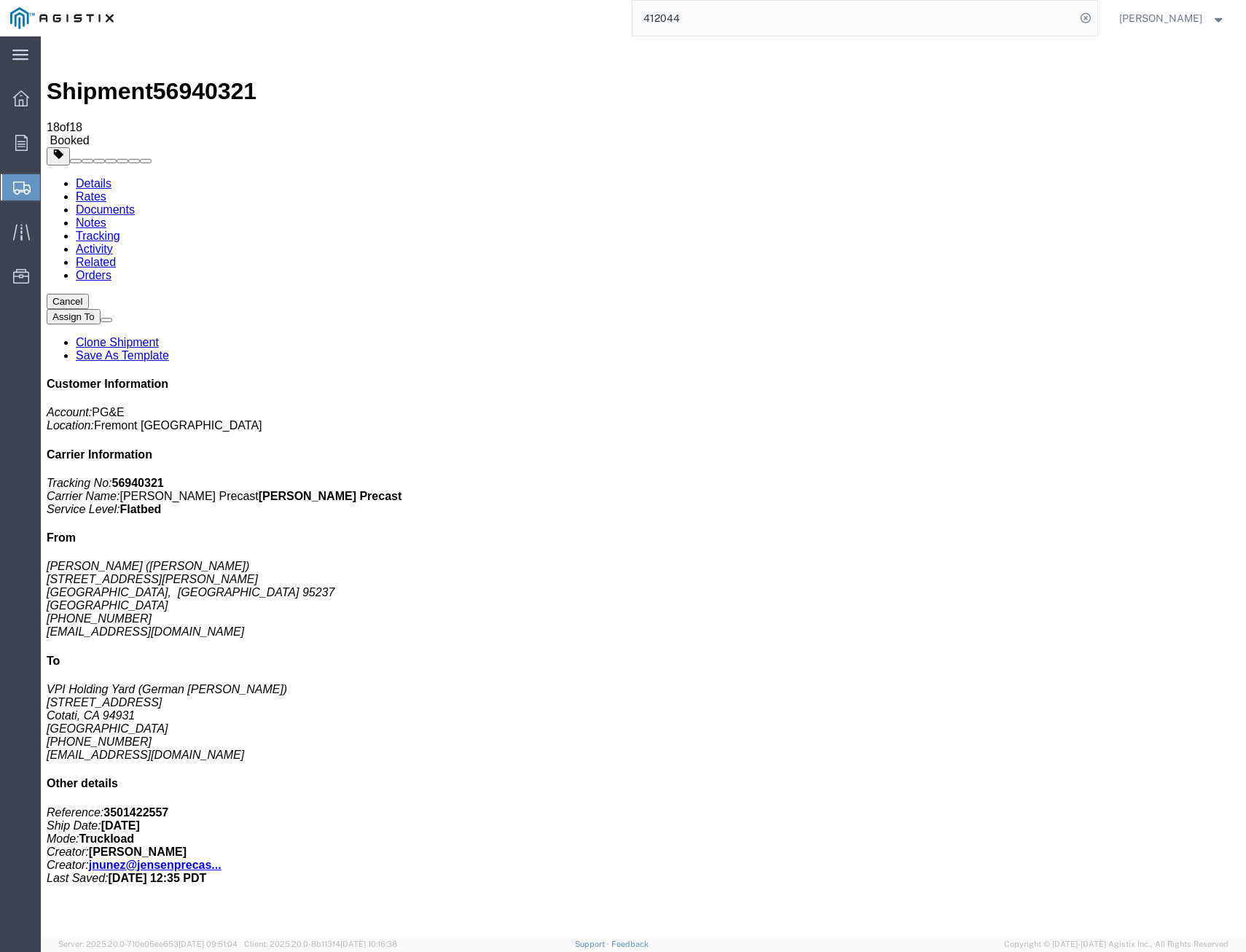
click at [121, 230] on link "Tracking" at bounding box center [98, 236] width 44 height 13
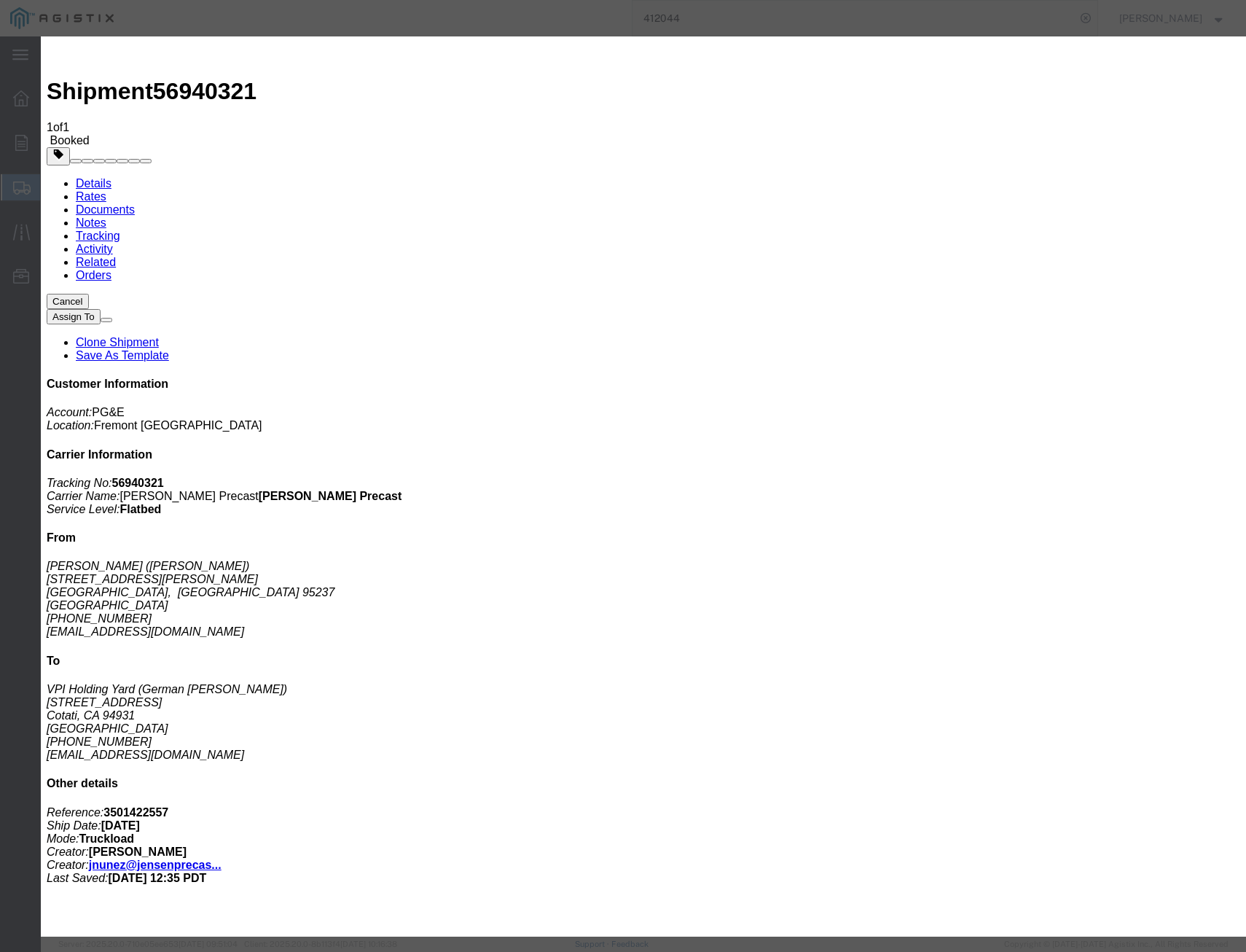
type input "09/30/2025"
select select "DELIVRED"
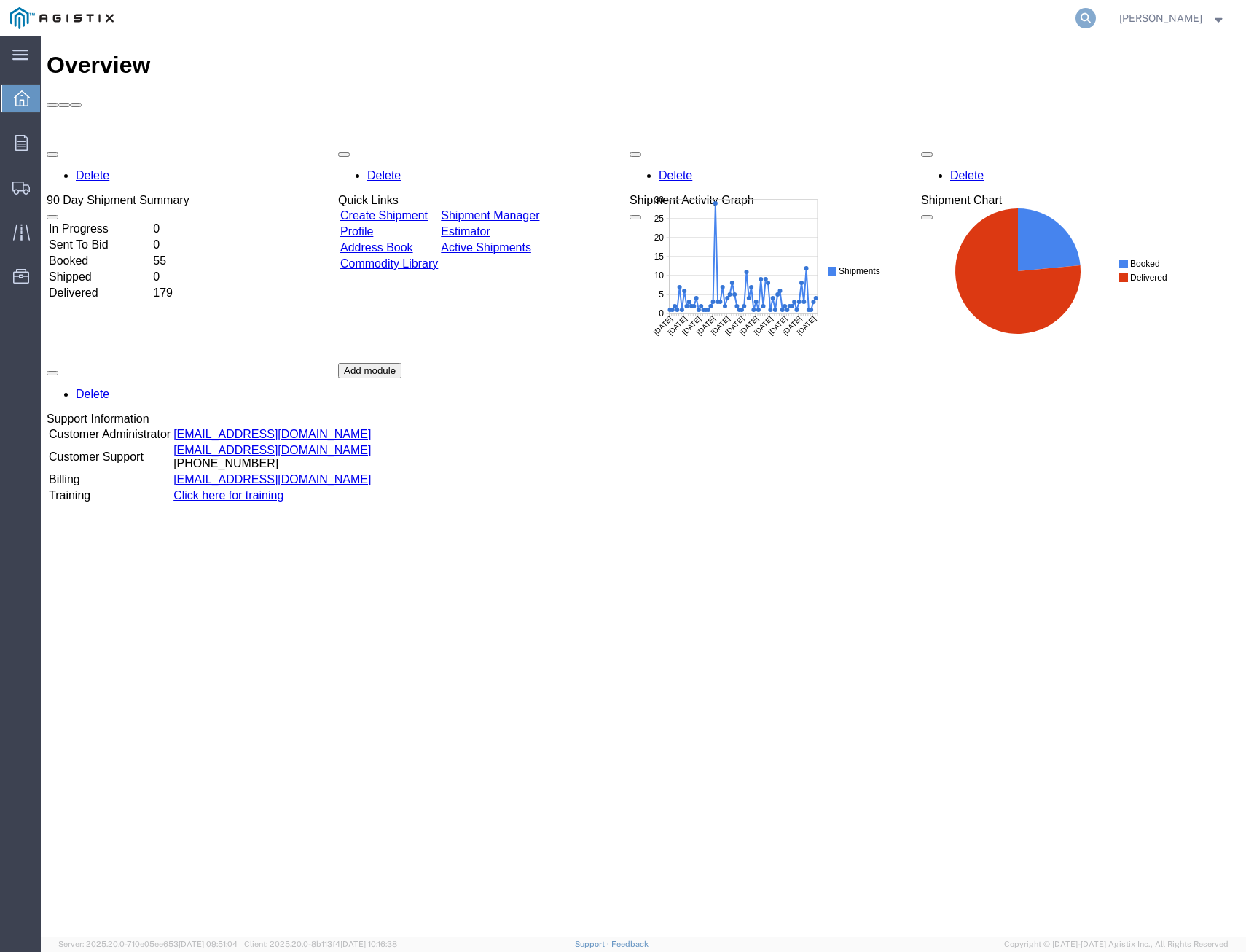
click at [964, 17] on icon at bounding box center [1085, 18] width 20 height 20
click at [964, 22] on input "search" at bounding box center [854, 18] width 443 height 35
type input "412068"
